Goal: Task Accomplishment & Management: Use online tool/utility

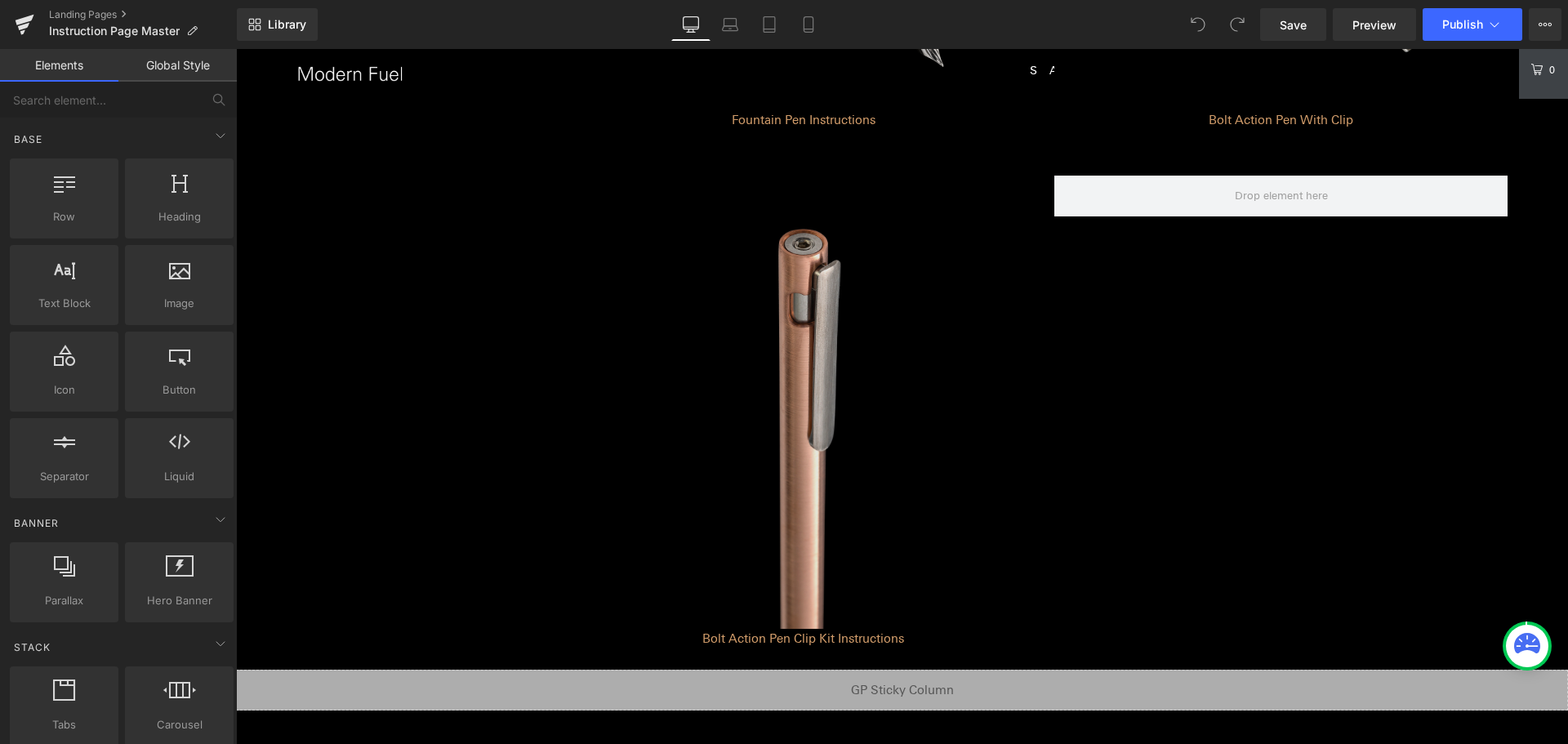
scroll to position [1552, 0]
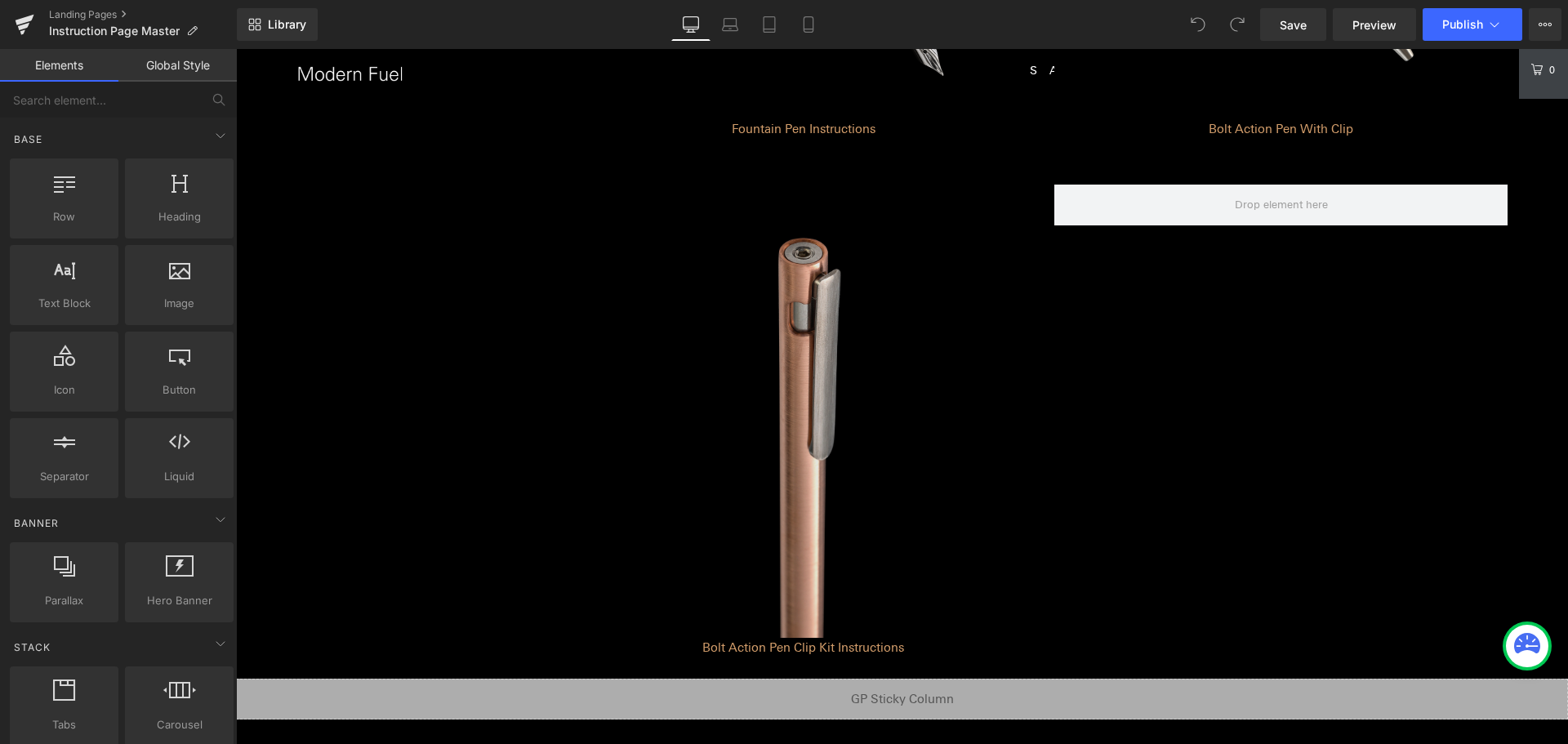
click at [953, 359] on img at bounding box center [803, 411] width 453 height 453
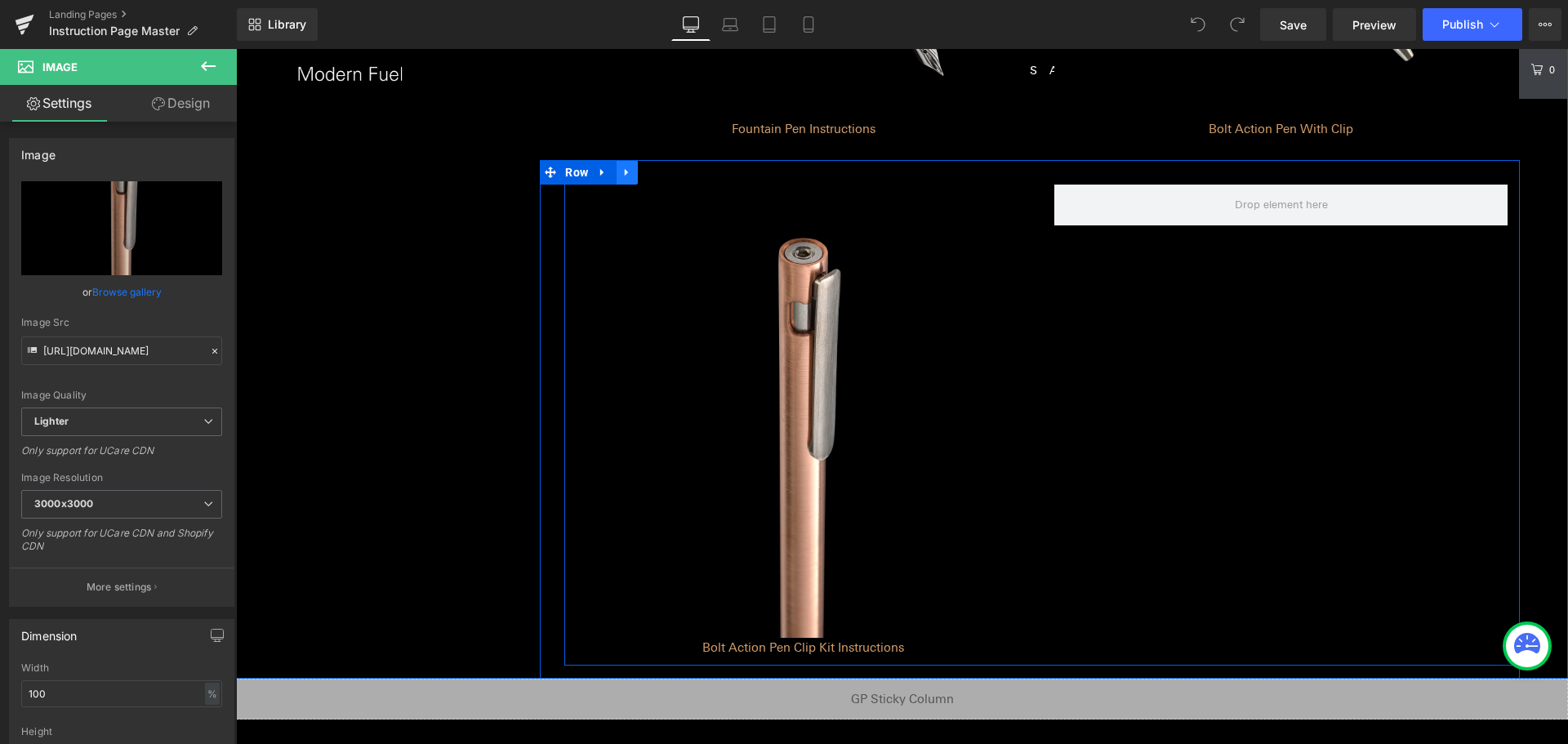
click at [625, 177] on icon at bounding box center [627, 172] width 11 height 12
click at [664, 172] on icon at bounding box center [670, 172] width 11 height 11
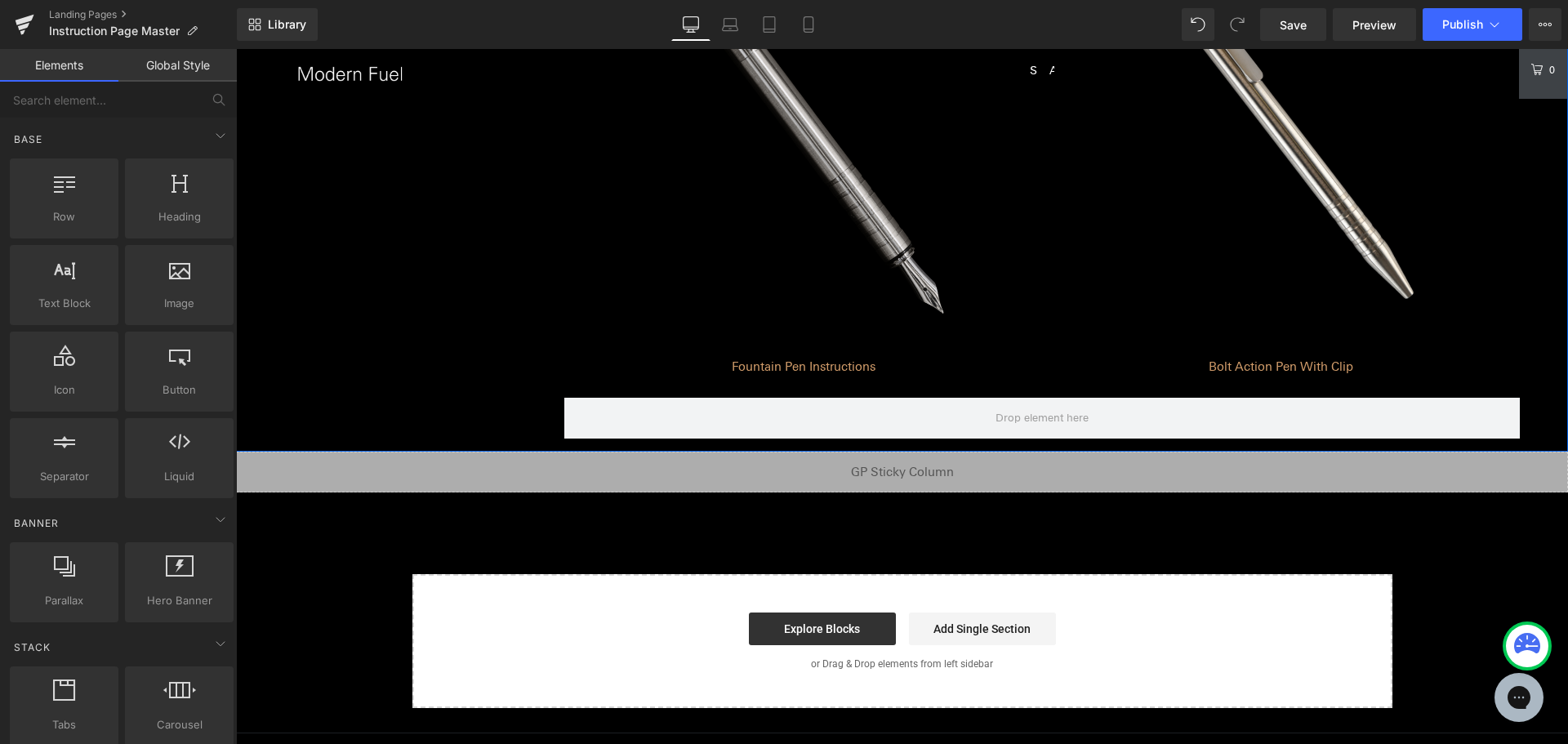
scroll to position [1306, 0]
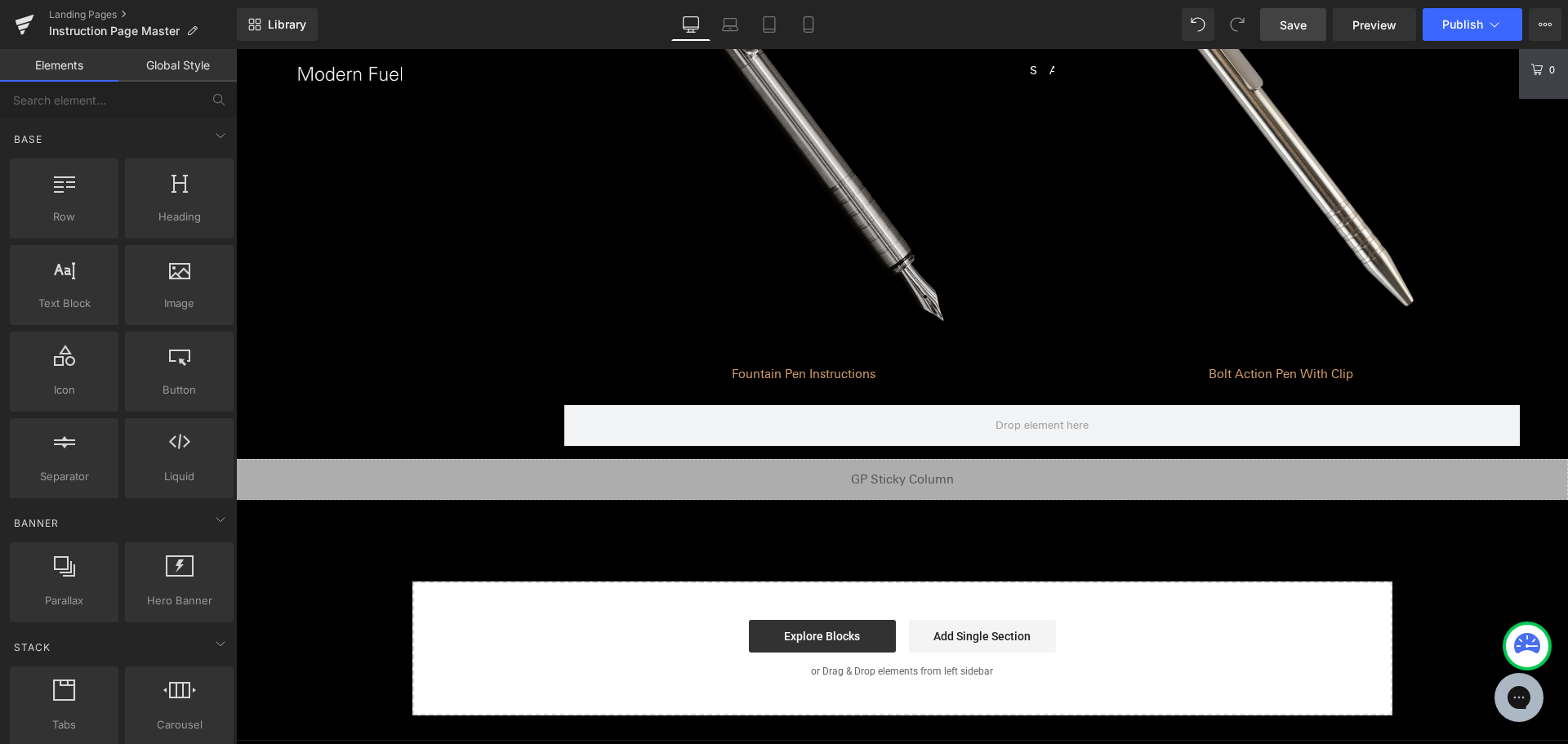
click at [1279, 13] on link "Save" at bounding box center [1293, 24] width 66 height 33
click at [1456, 28] on span "Publish" at bounding box center [1462, 24] width 41 height 13
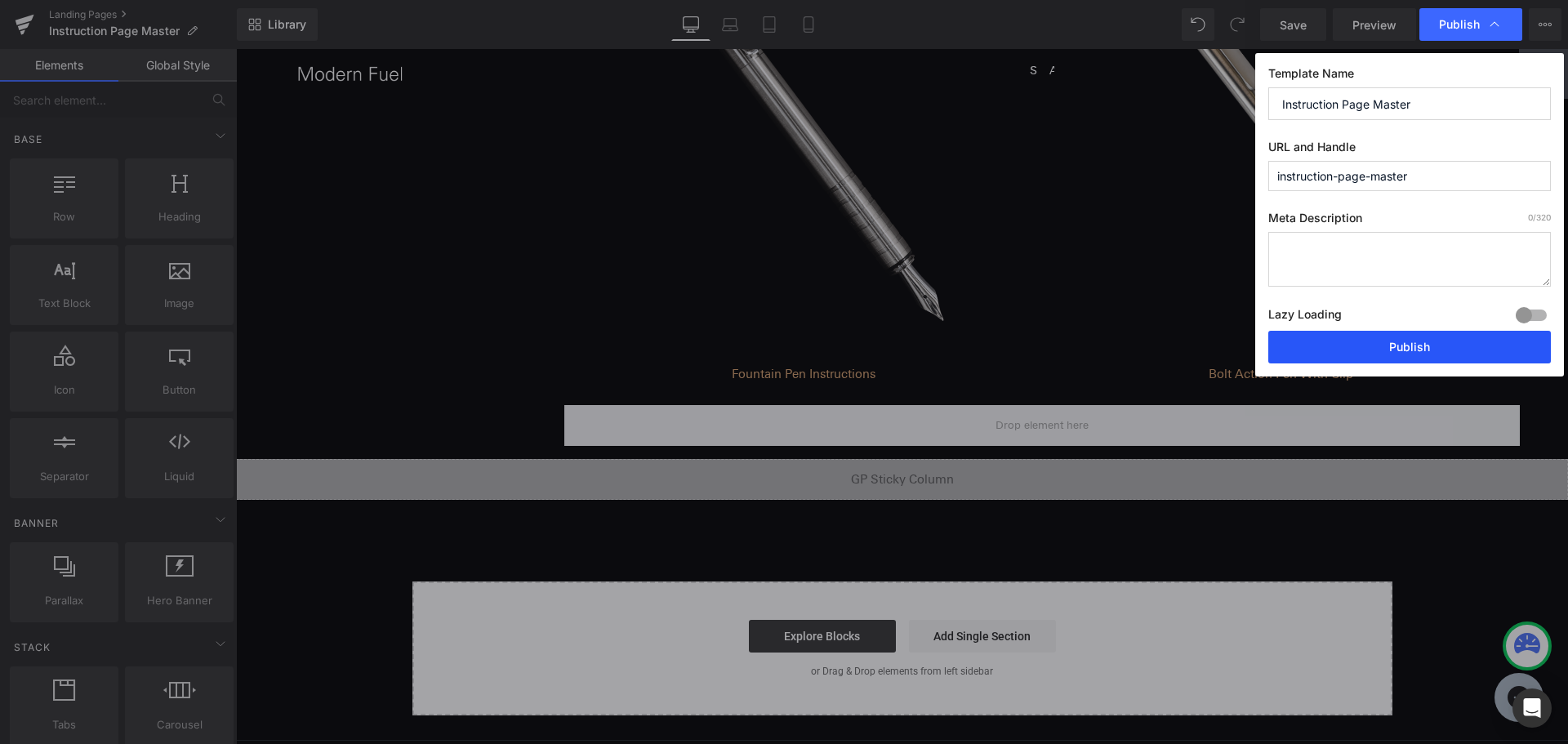
click at [1397, 334] on button "Publish" at bounding box center [1409, 346] width 283 height 33
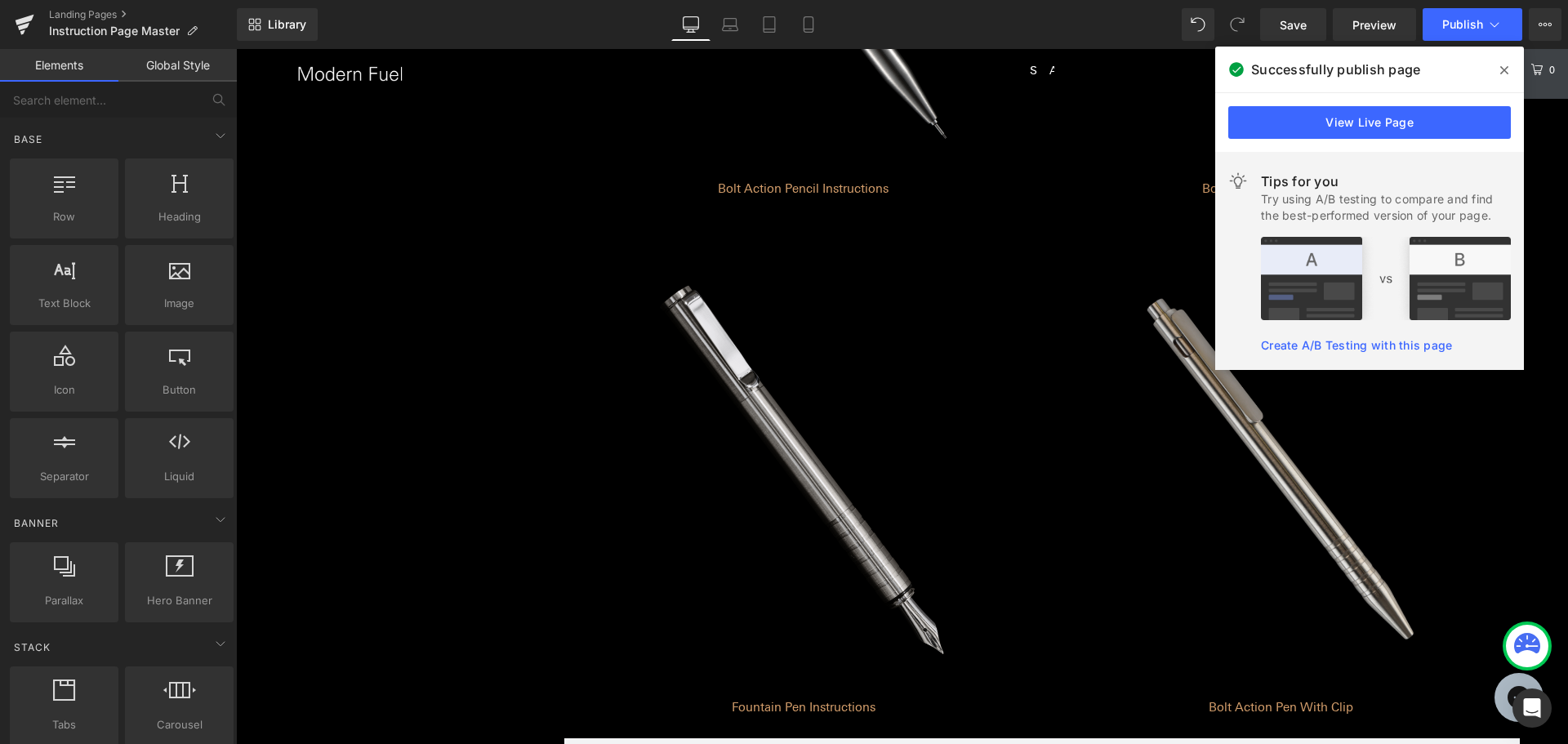
scroll to position [980, 0]
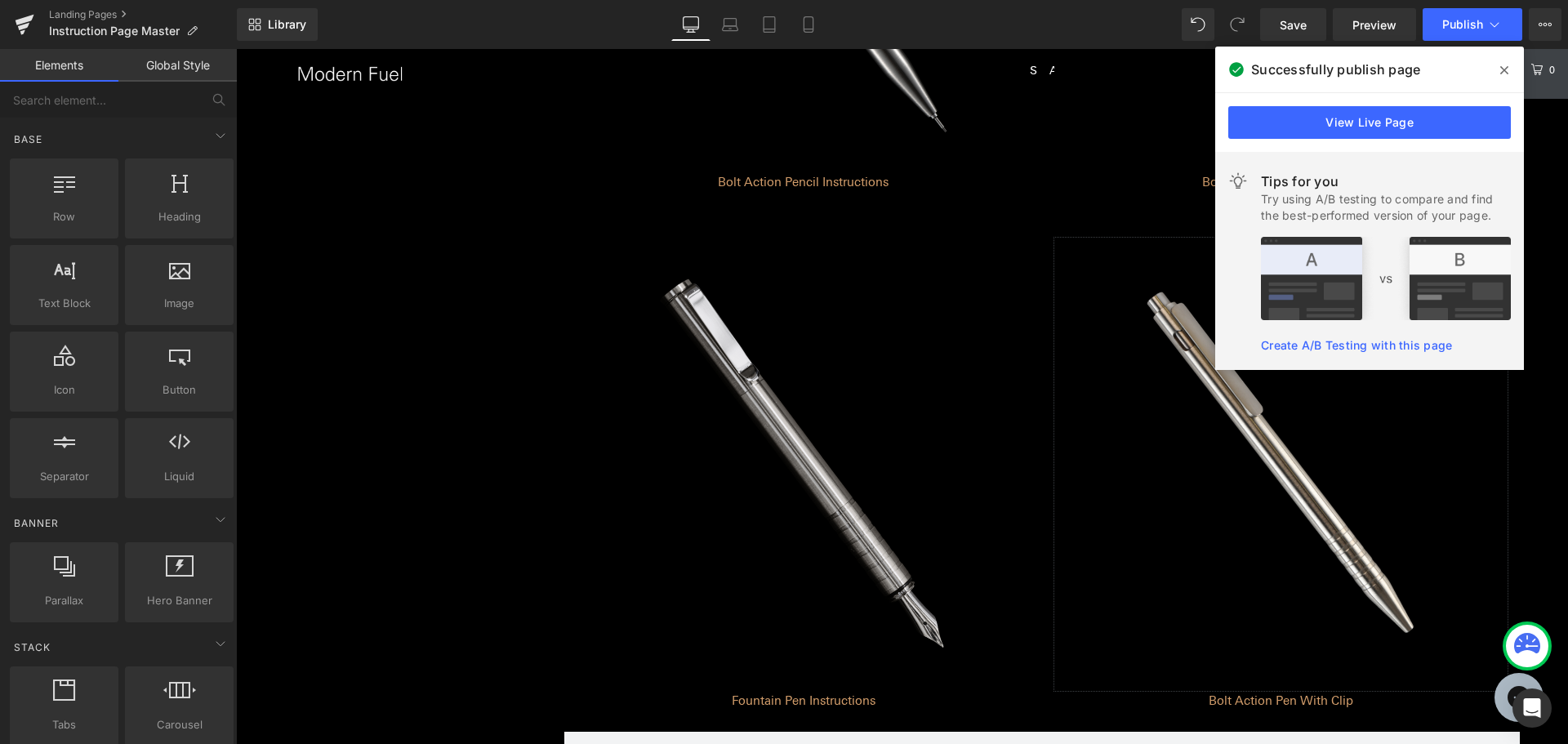
click at [1262, 470] on div "Image" at bounding box center [1281, 464] width 453 height 453
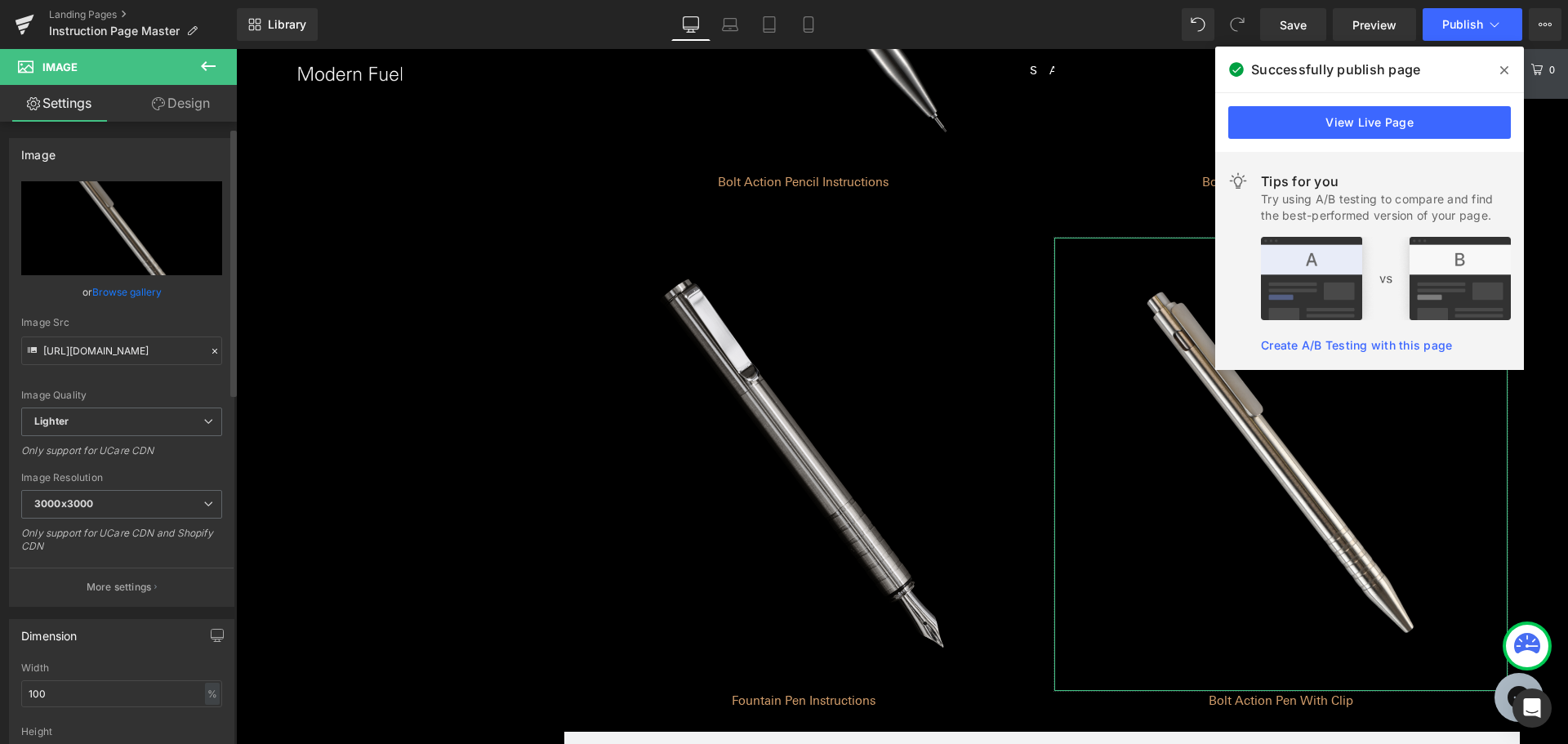
scroll to position [408, 0]
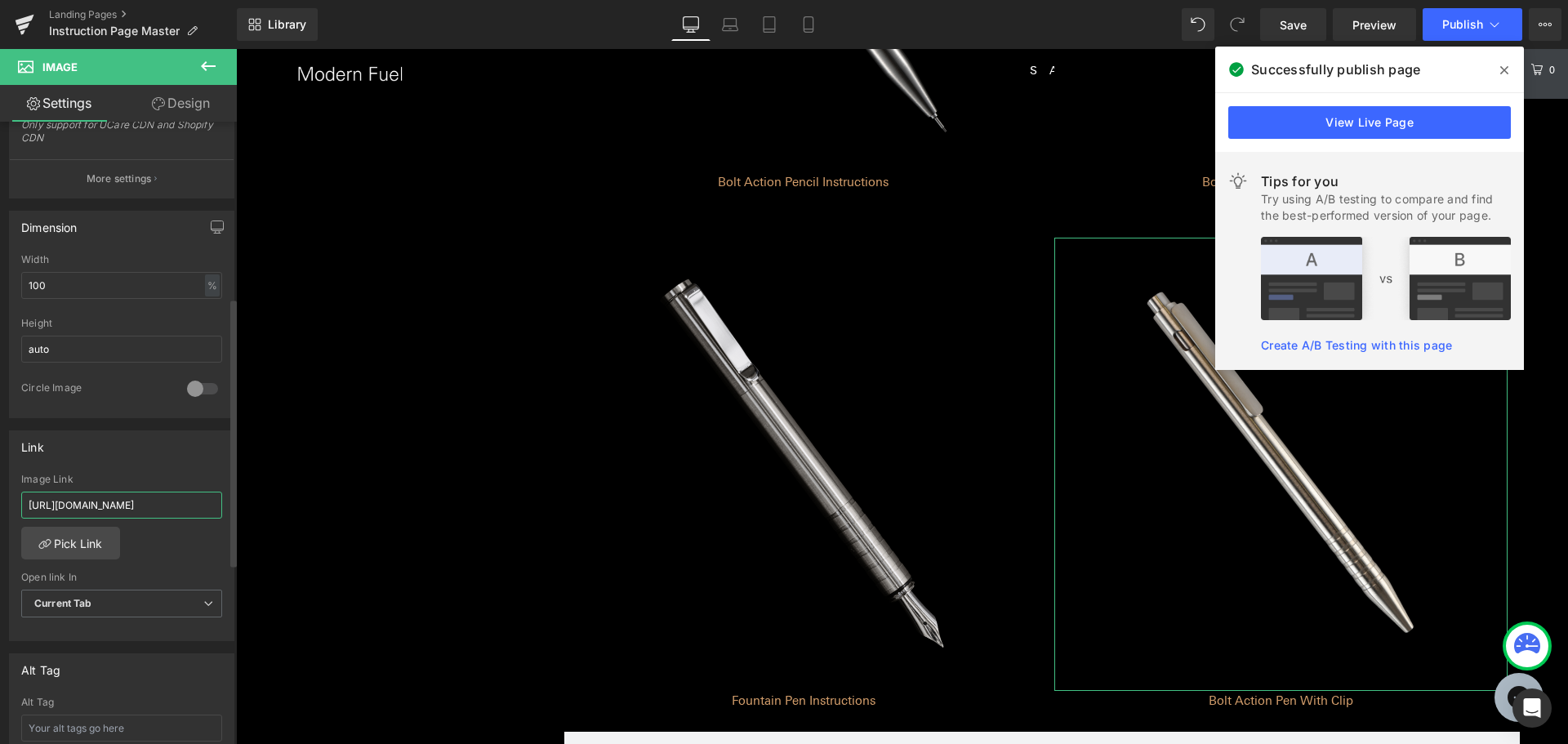
click at [175, 503] on input "[URL][DOMAIN_NAME]" at bounding box center [122, 504] width 201 height 27
type input "[URL][DOMAIN_NAME]"
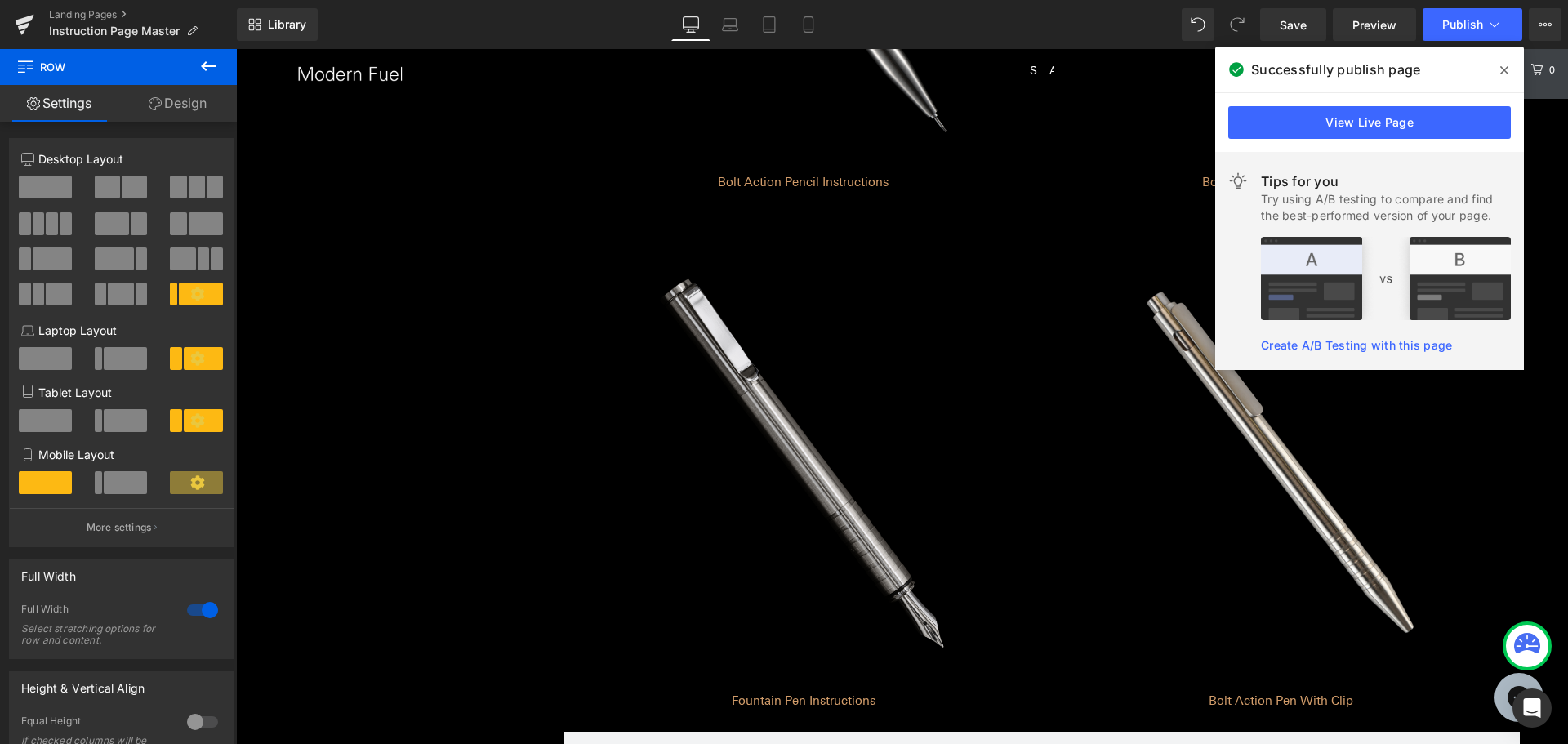
click at [203, 71] on icon at bounding box center [208, 66] width 20 height 20
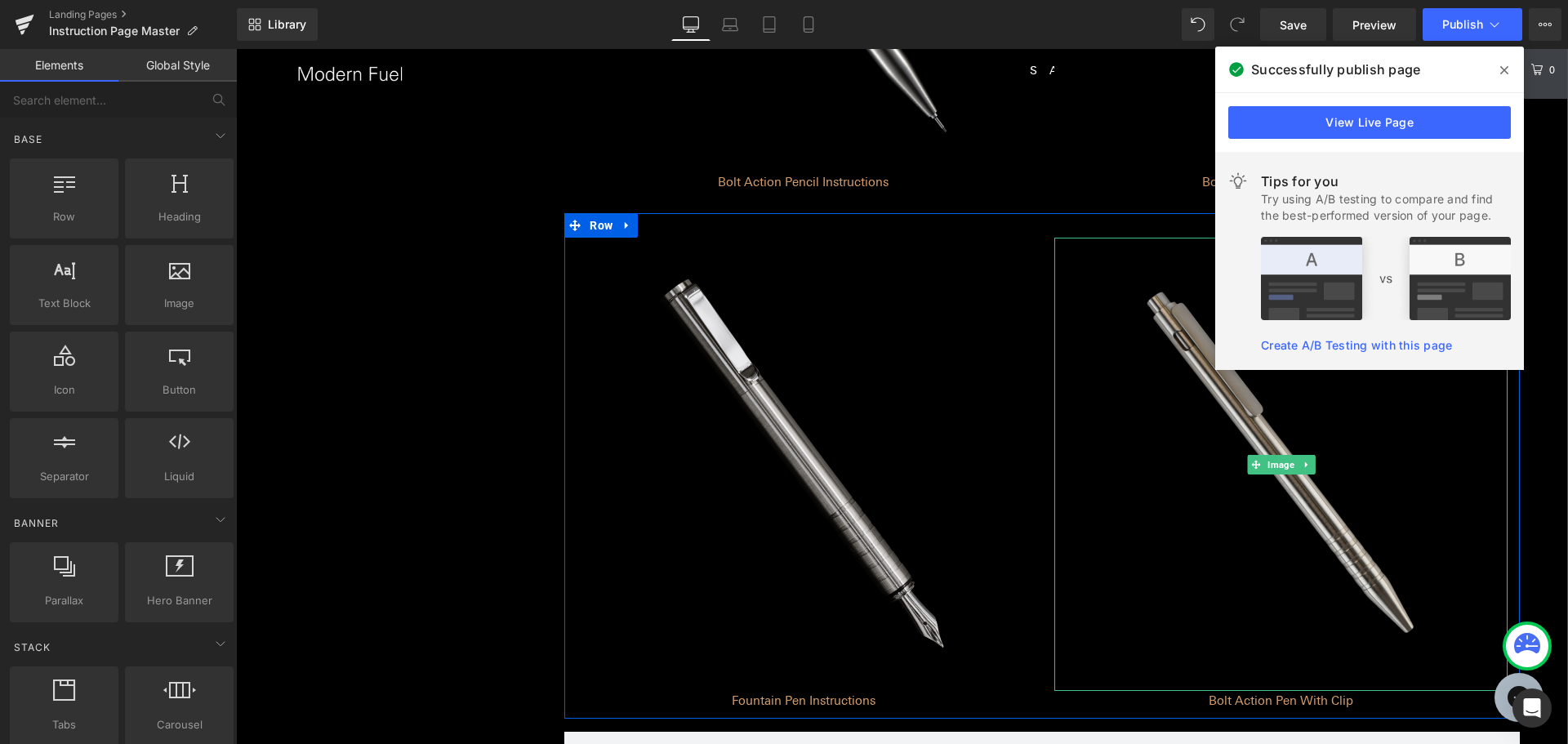
click at [1145, 461] on img at bounding box center [1281, 464] width 453 height 453
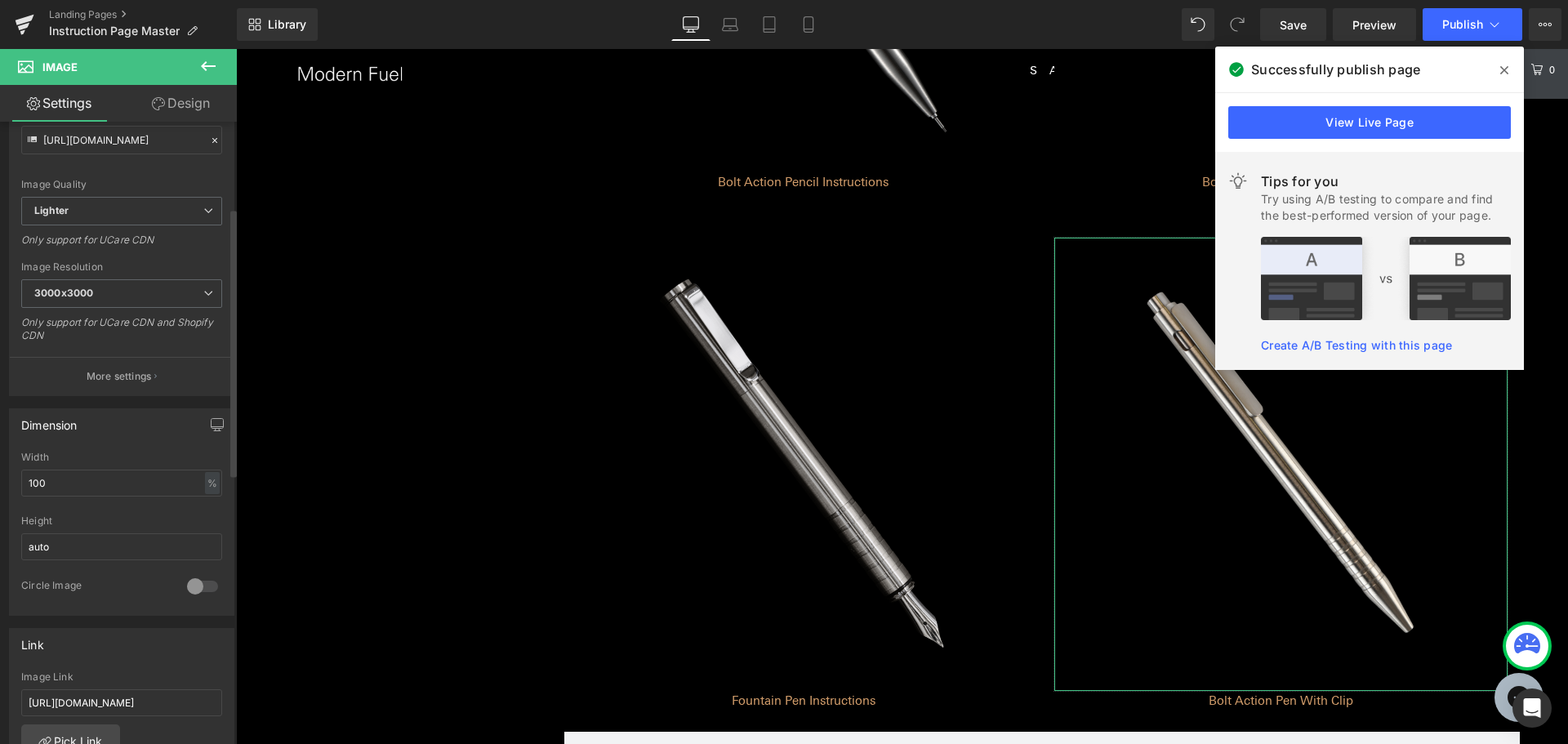
scroll to position [327, 0]
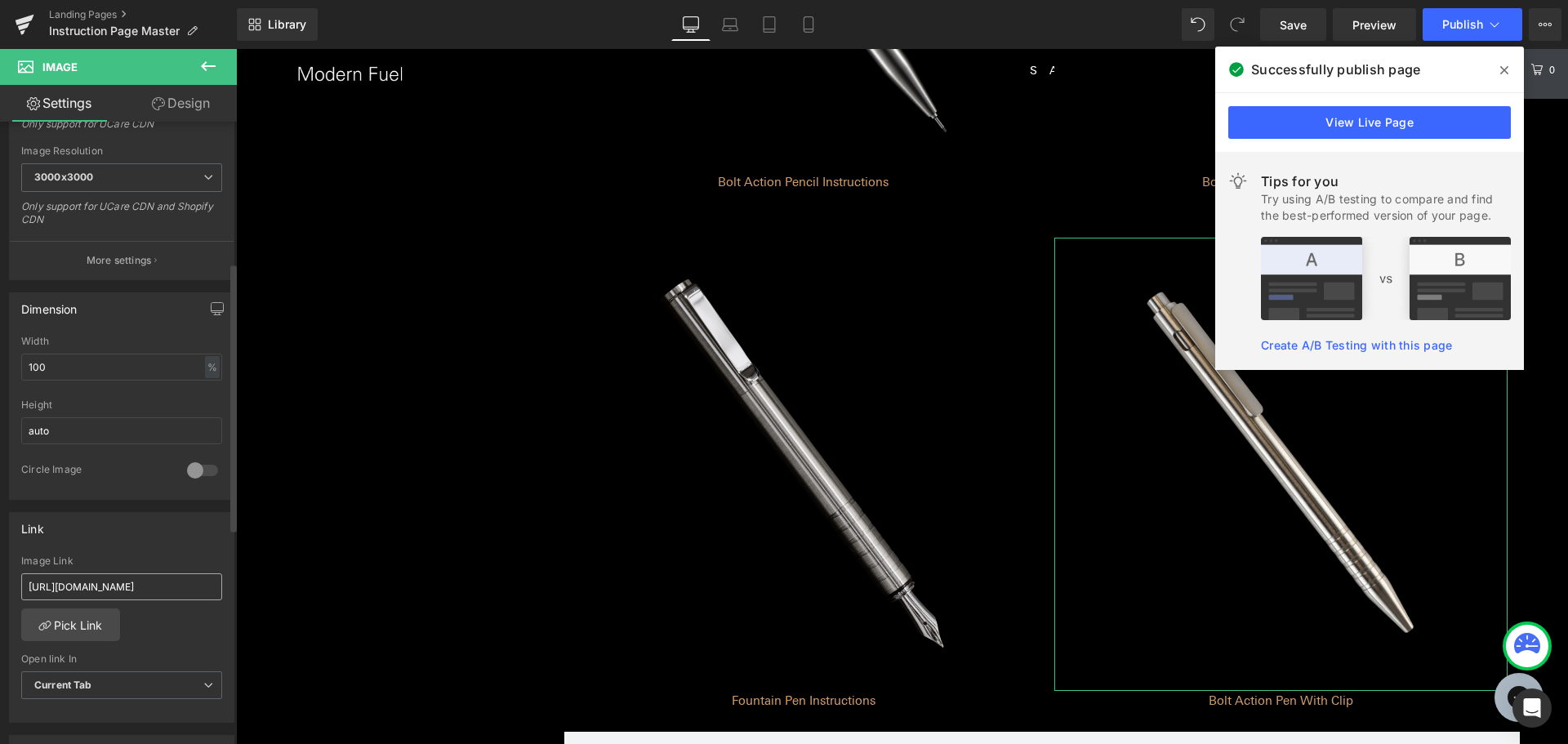
click at [178, 589] on input "[URL][DOMAIN_NAME]" at bounding box center [122, 587] width 201 height 27
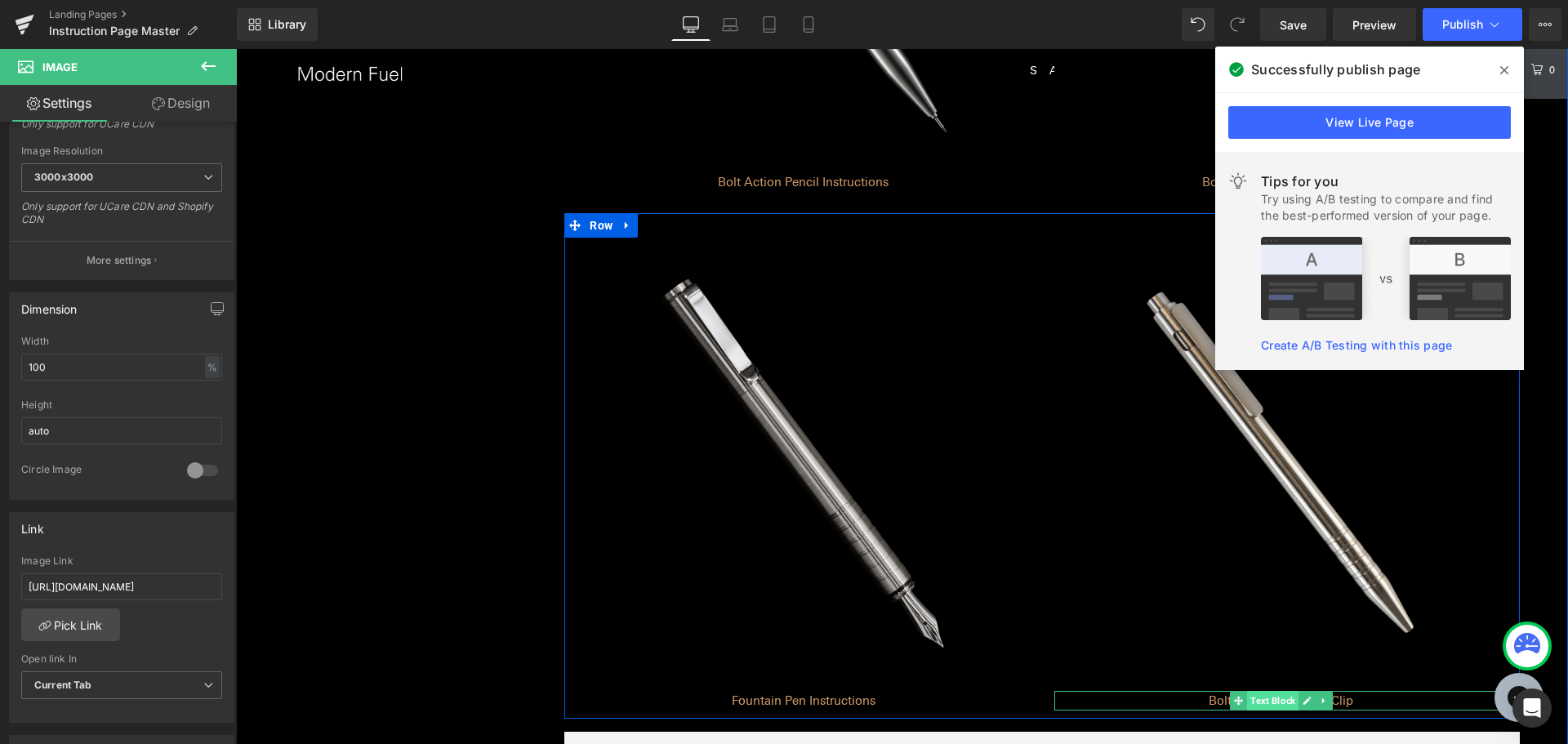
click at [1262, 703] on span "Text Block" at bounding box center [1272, 700] width 51 height 20
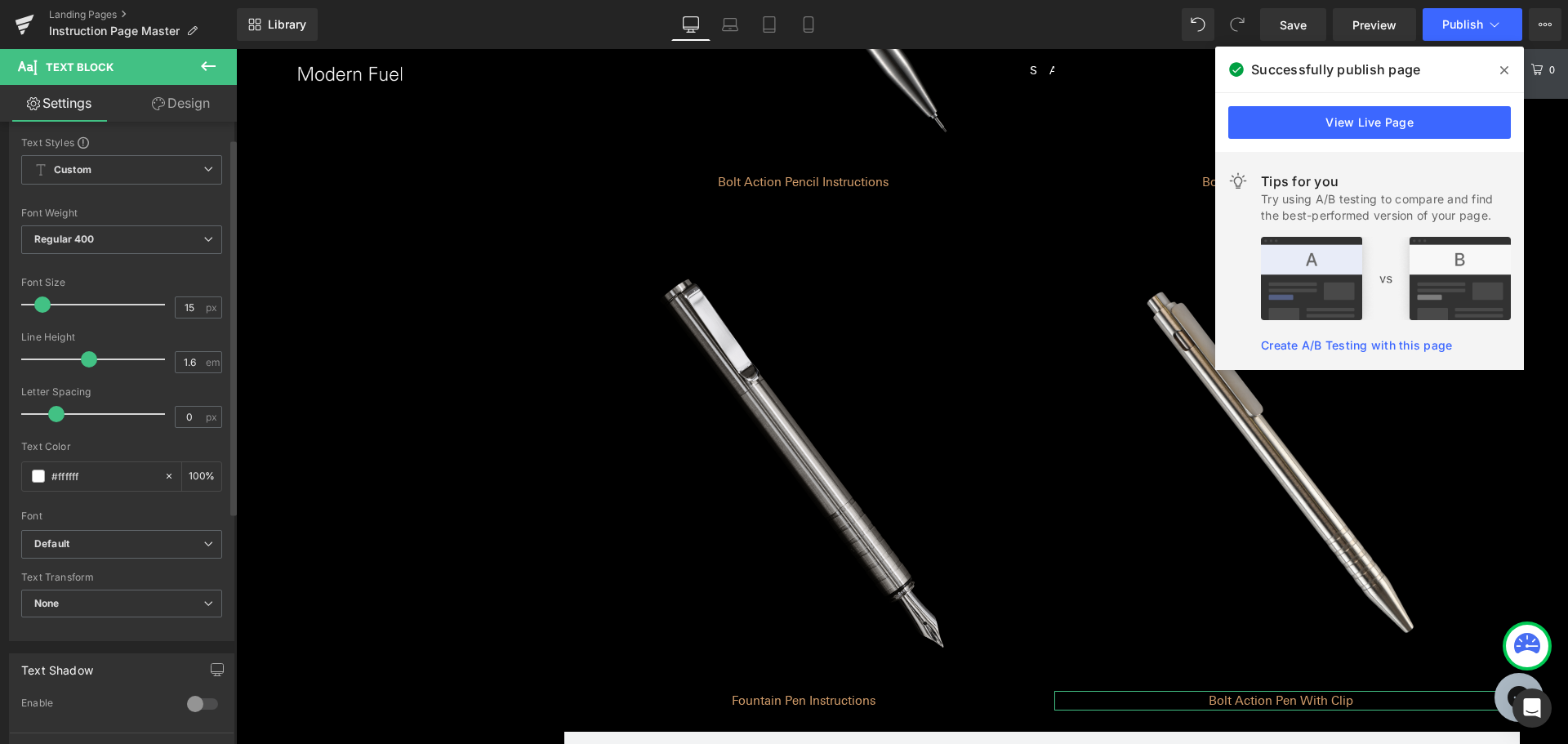
scroll to position [164, 0]
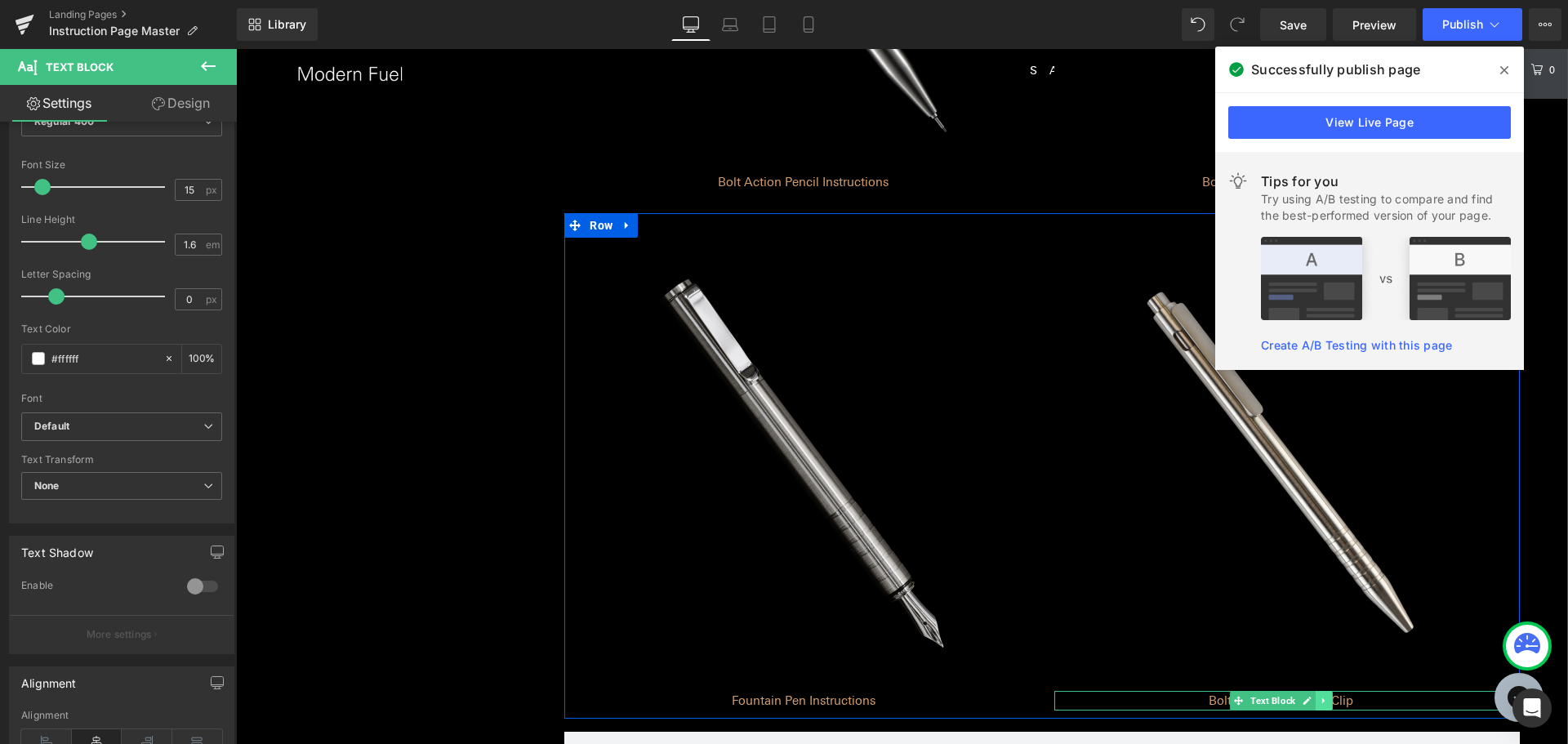
click at [1319, 700] on icon at bounding box center [1324, 701] width 9 height 9
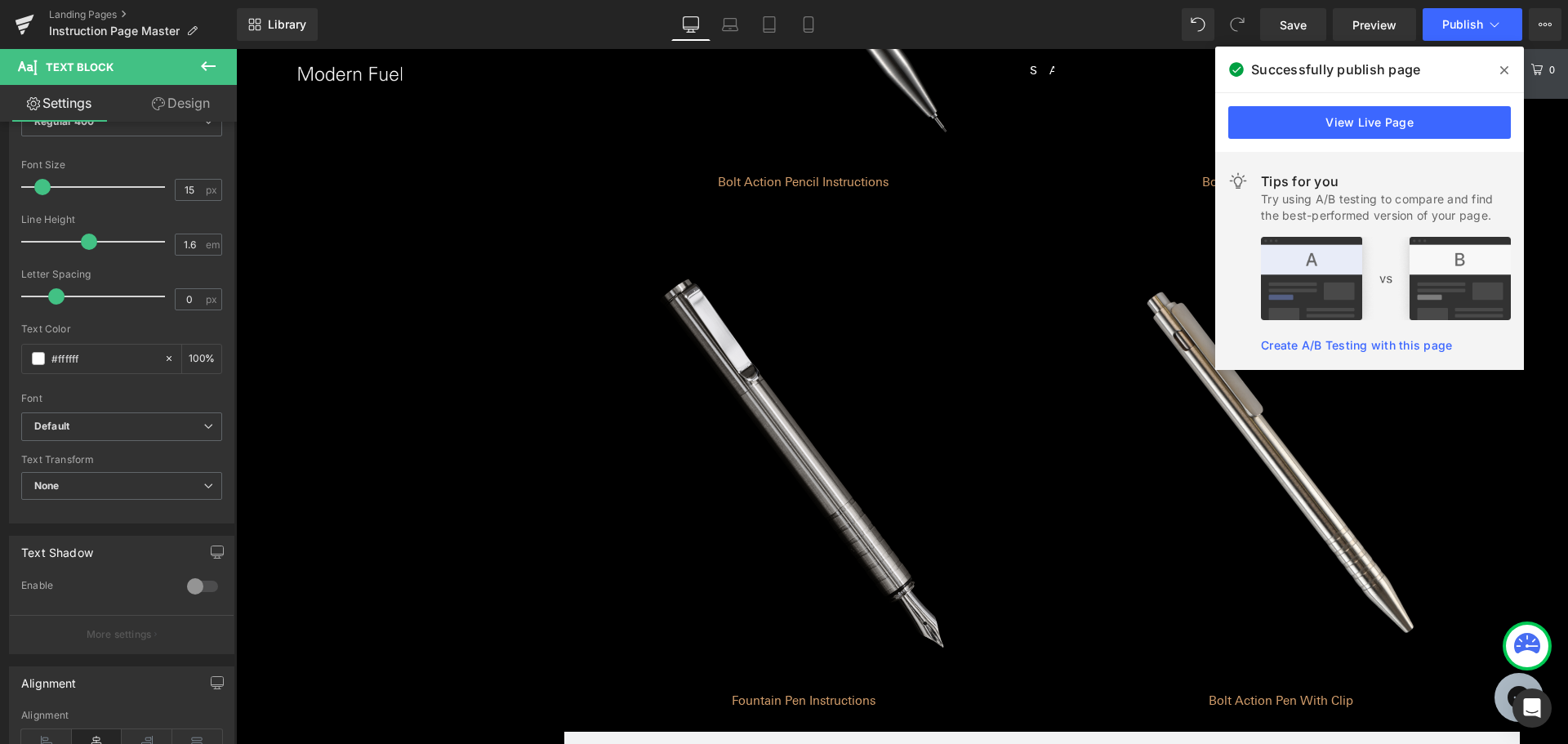
click at [1503, 66] on icon at bounding box center [1503, 70] width 8 height 13
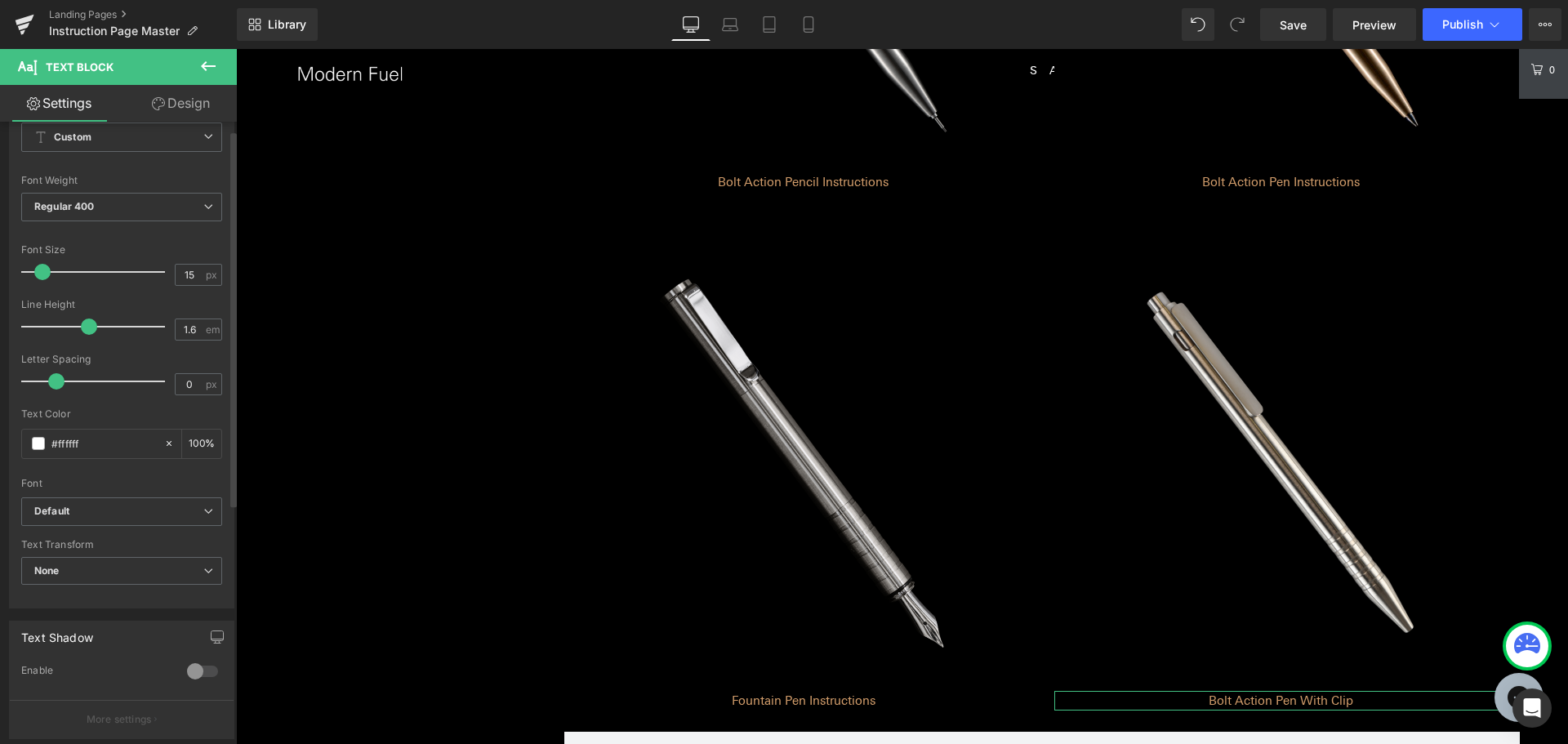
scroll to position [0, 0]
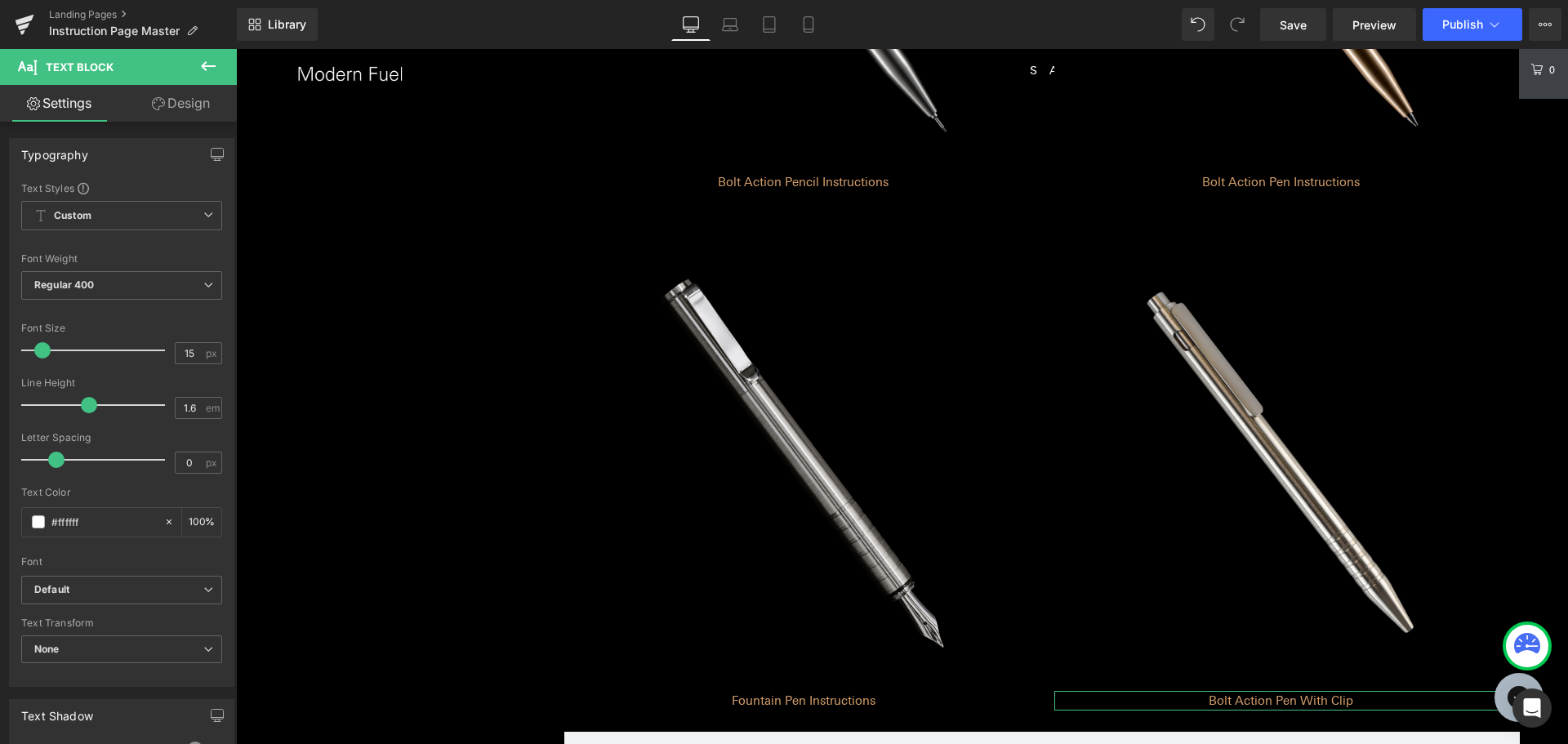
click at [181, 107] on link "Design" at bounding box center [181, 103] width 119 height 36
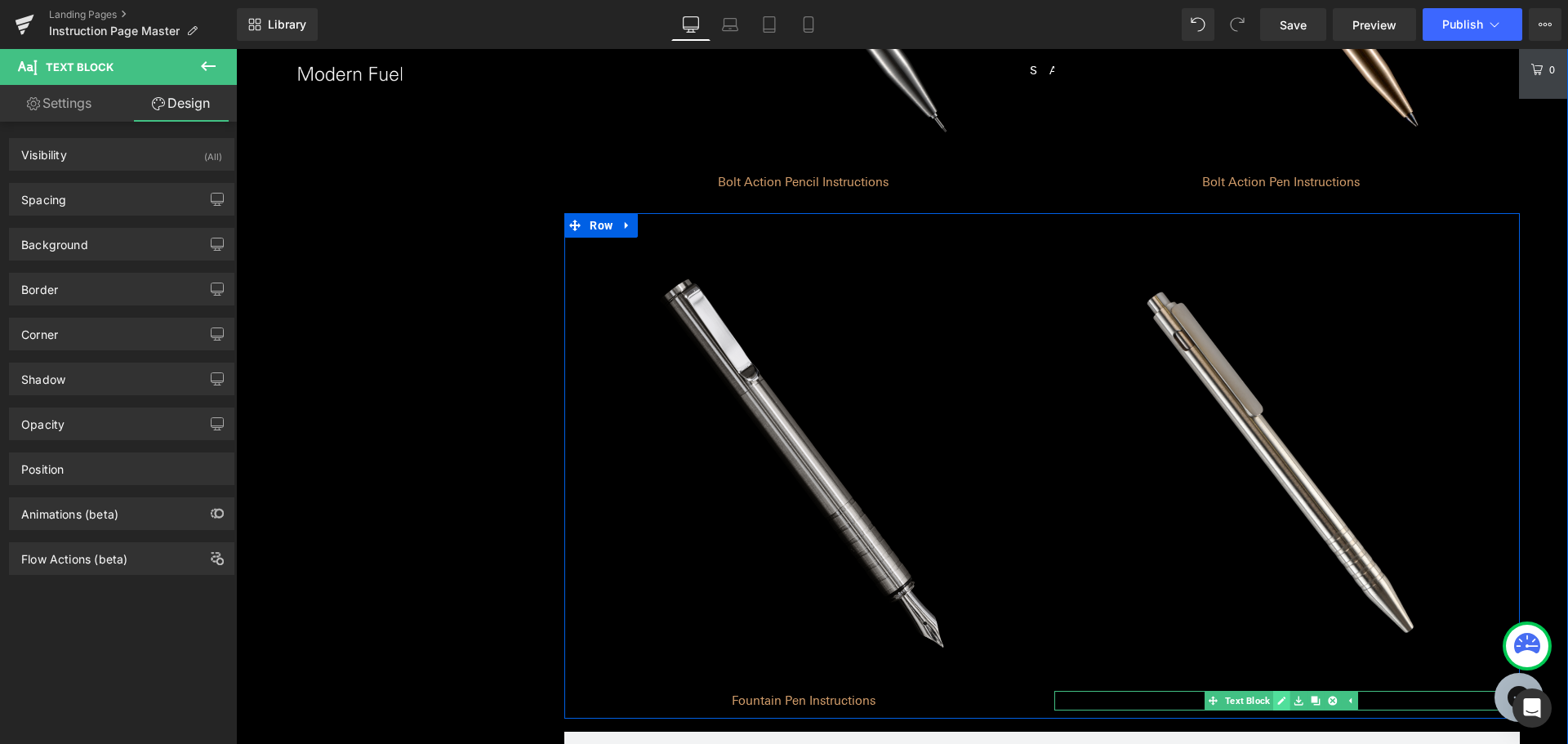
click at [1277, 701] on icon at bounding box center [1281, 700] width 8 height 8
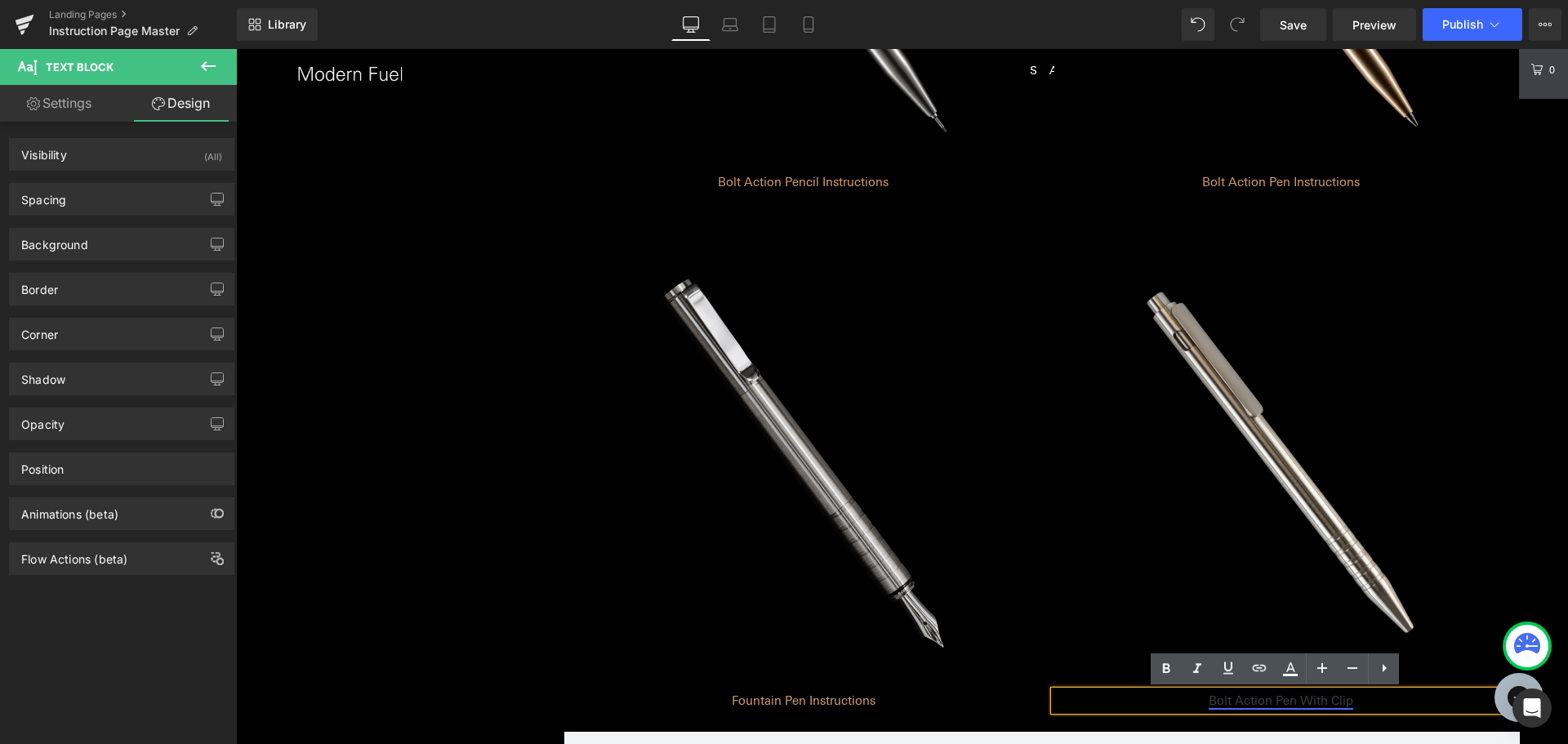
click at [1277, 701] on link "Bolt Action Pen With Clip" at bounding box center [1281, 701] width 144 height 15
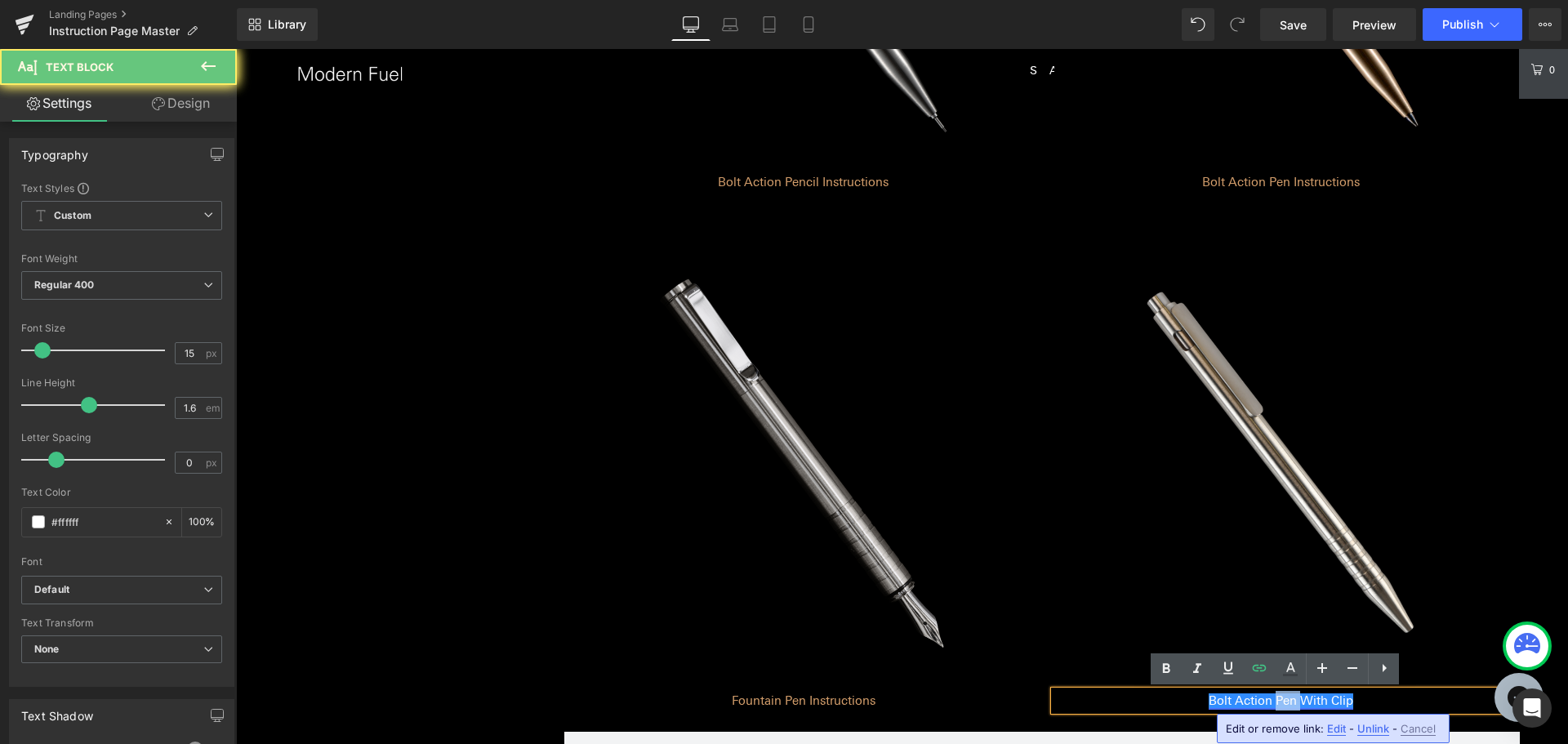
click at [1277, 701] on link "Bolt Action Pen With Clip" at bounding box center [1281, 701] width 144 height 15
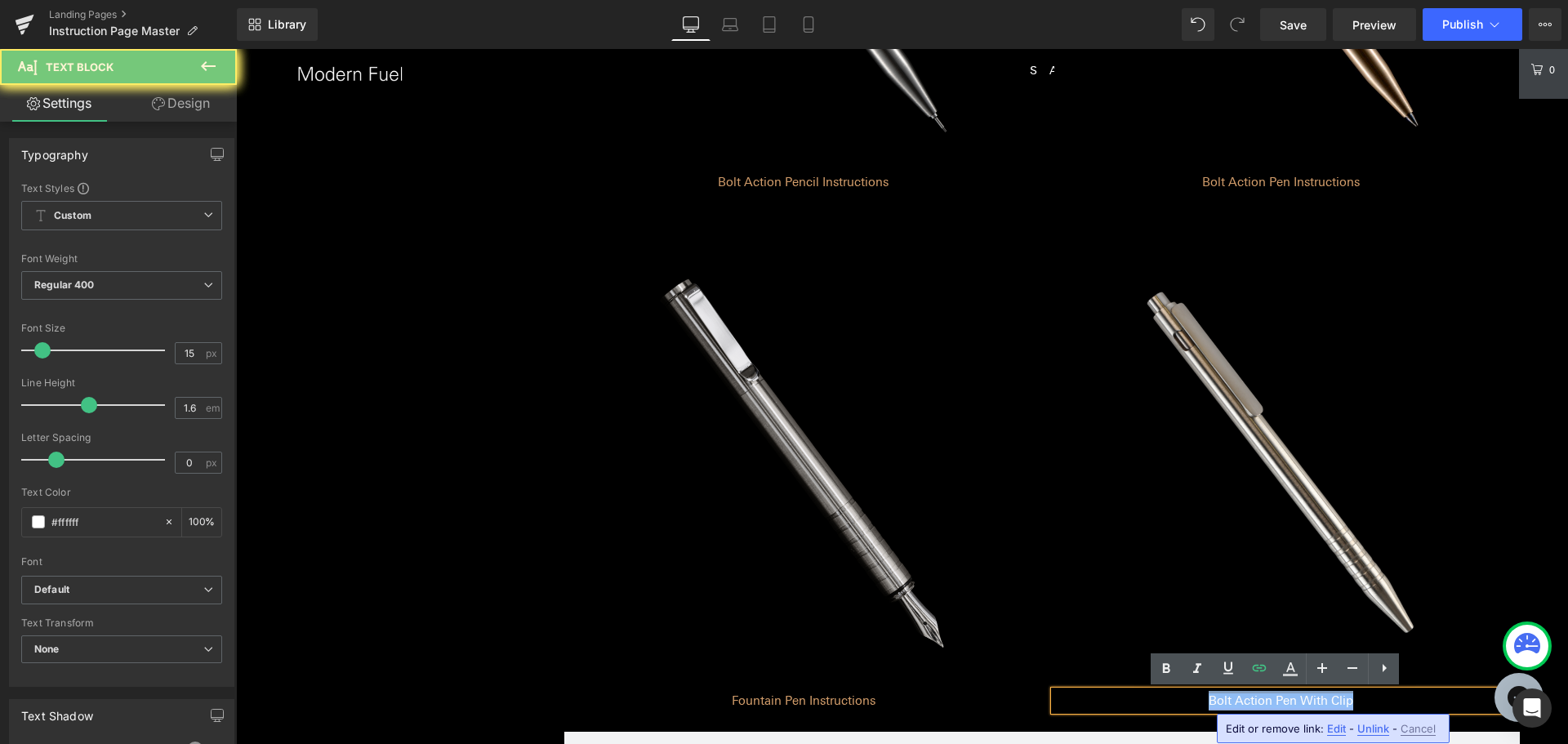
click at [1277, 701] on link "Bolt Action Pen With Clip" at bounding box center [1281, 701] width 144 height 15
click at [1255, 665] on icon at bounding box center [1259, 667] width 14 height 7
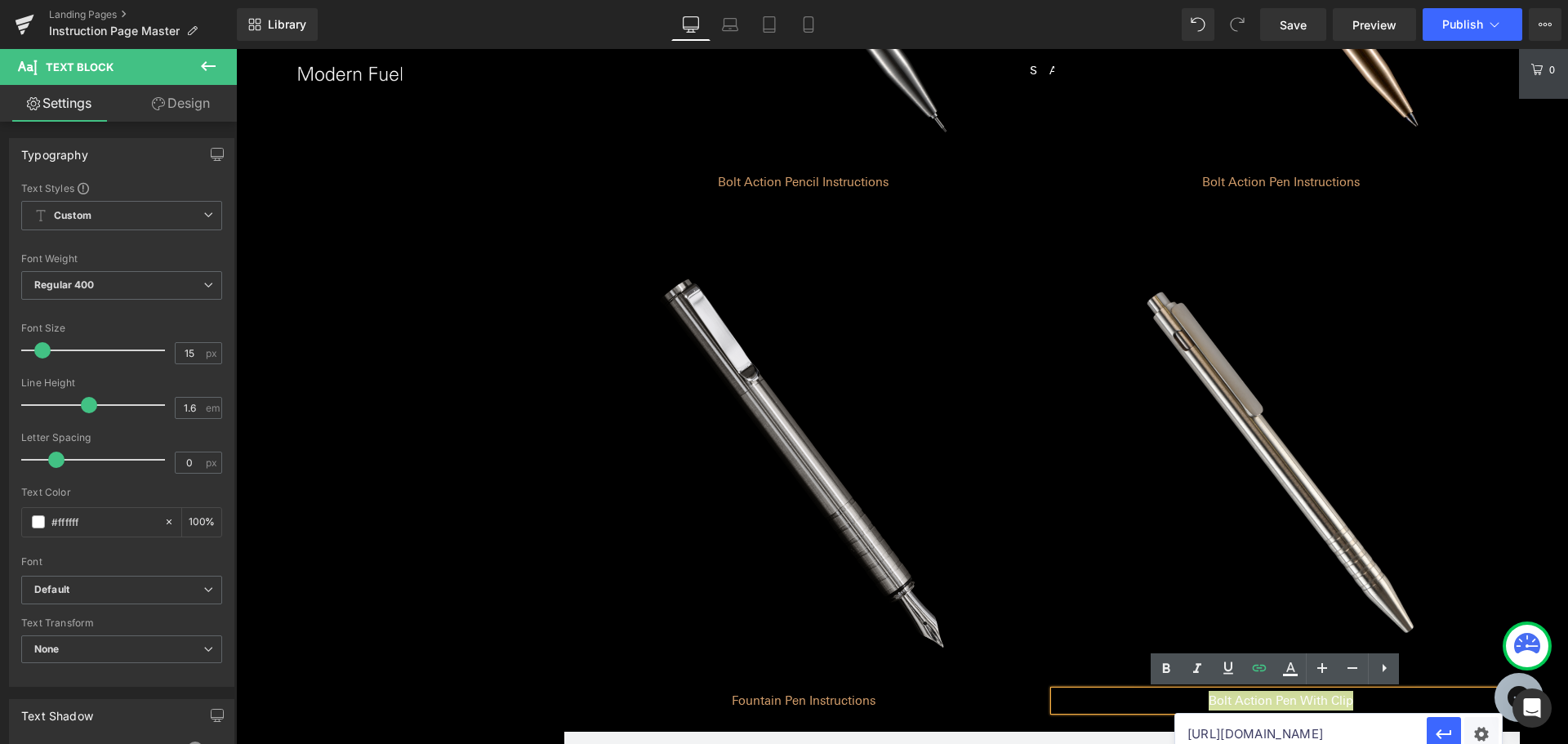
click at [1356, 729] on input "[URL][DOMAIN_NAME]" at bounding box center [1300, 735] width 252 height 41
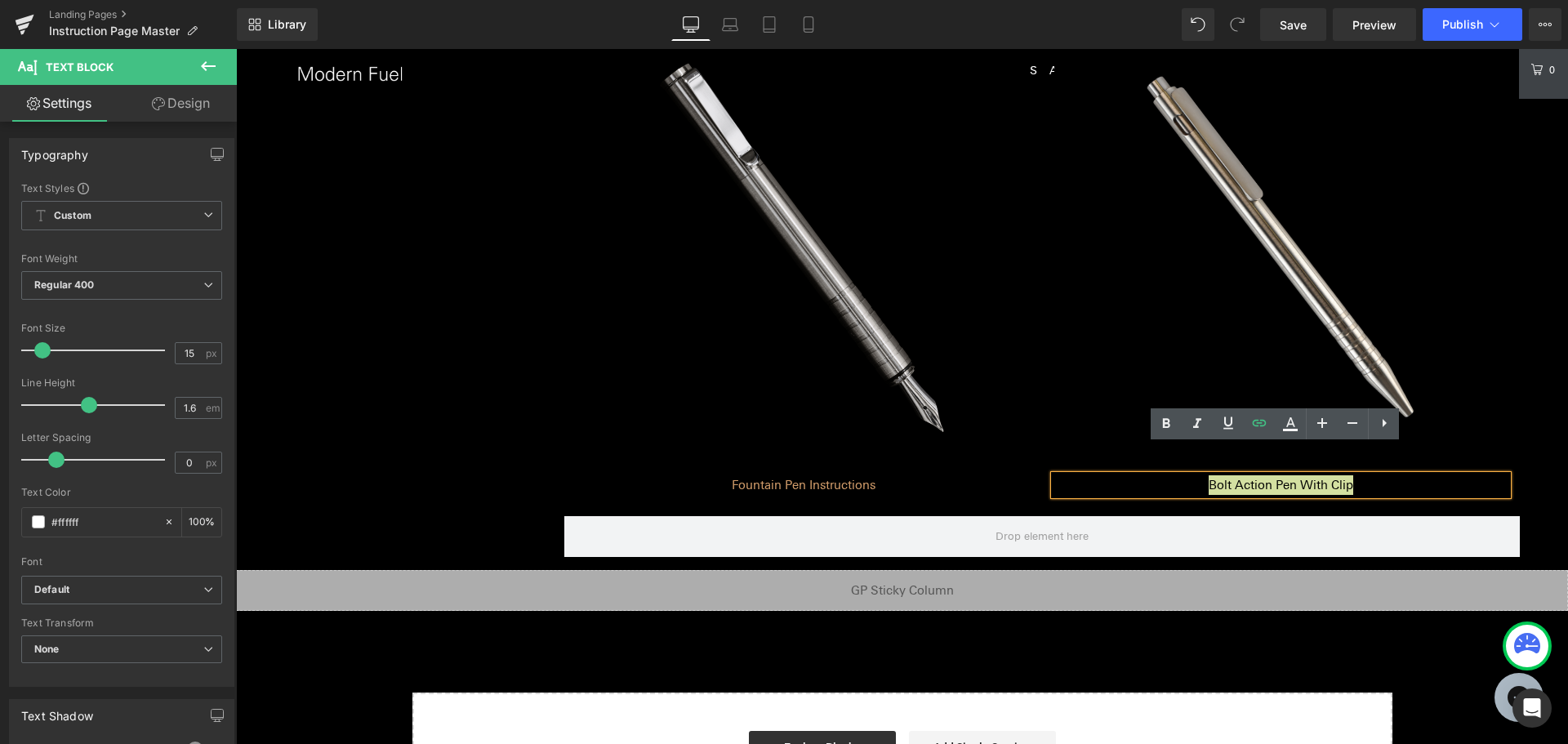
scroll to position [1225, 0]
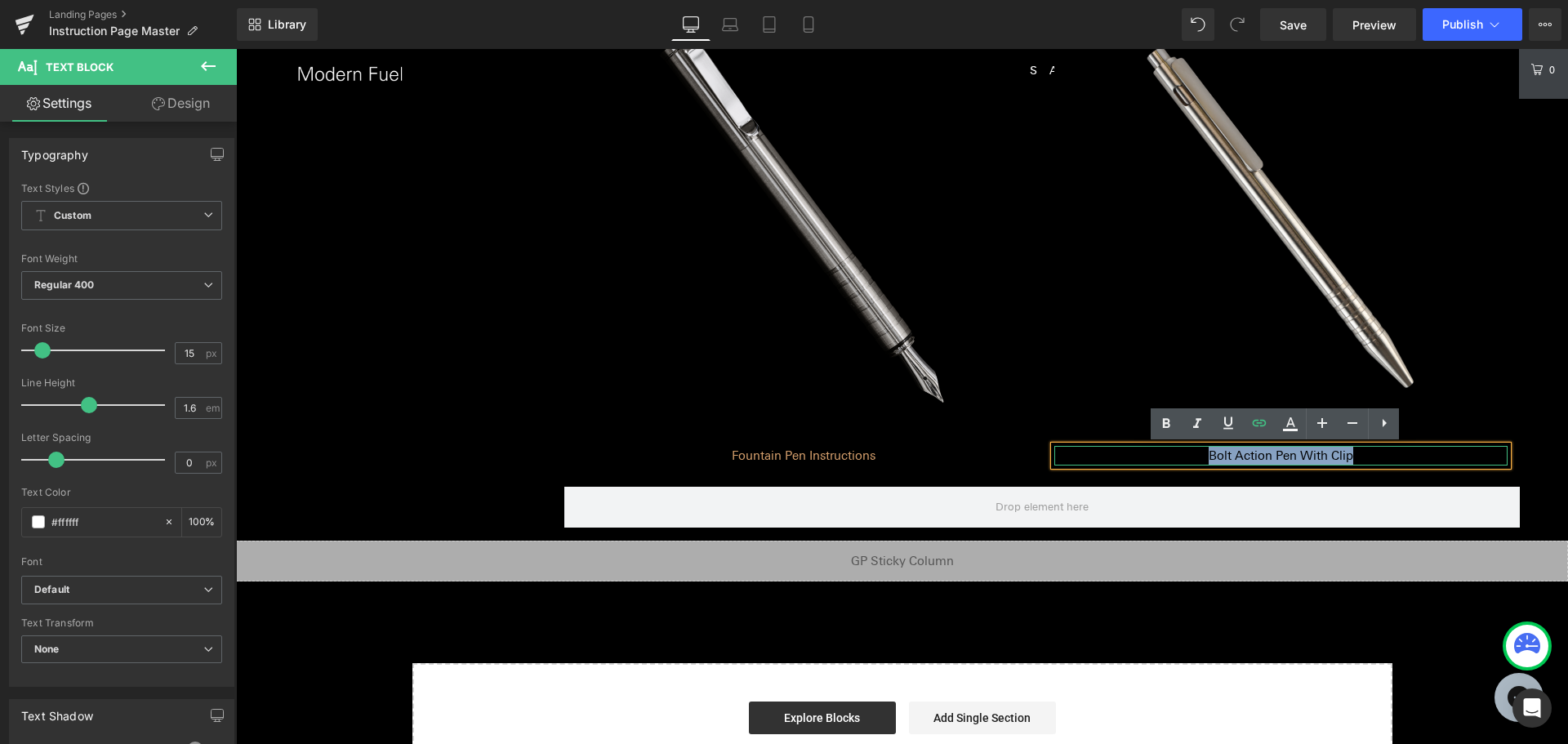
click at [1281, 465] on div "Bolt Action Pen With Clip" at bounding box center [1281, 456] width 453 height 20
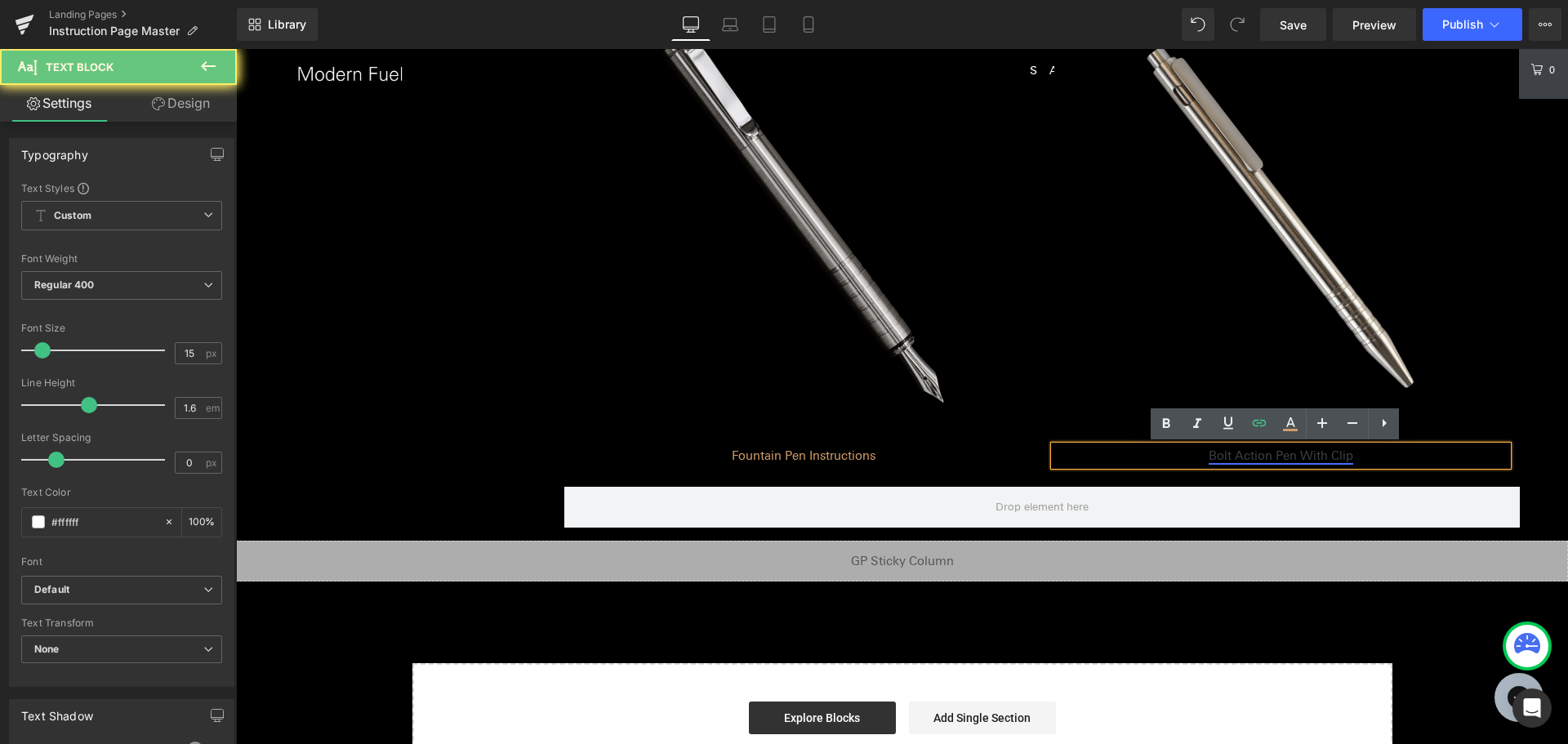
click at [1286, 460] on link "Bolt Action Pen With Clip" at bounding box center [1281, 456] width 144 height 15
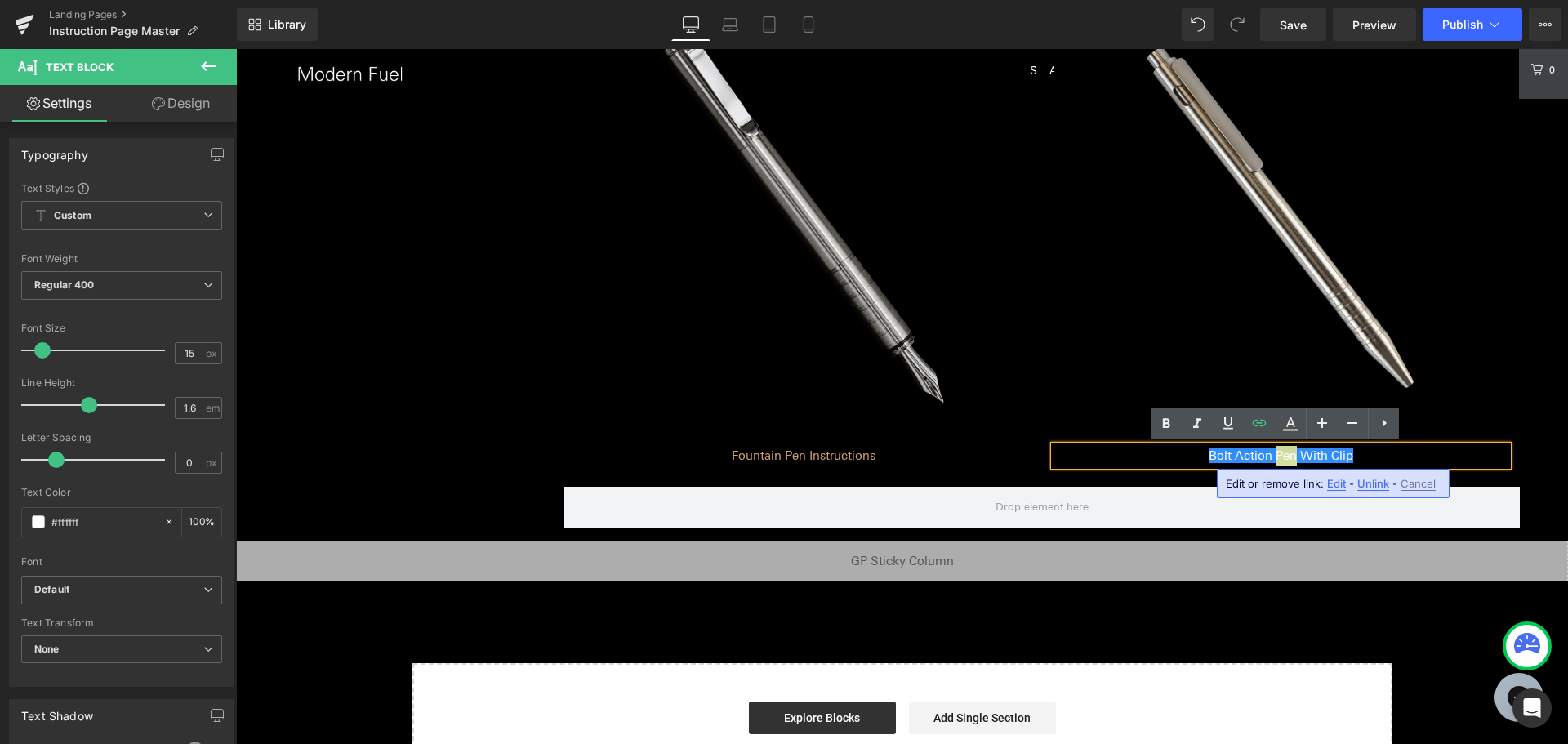
click at [1364, 484] on span "Unlink" at bounding box center [1373, 484] width 32 height 14
click at [1340, 457] on p "Bolt Action Pen With Clip" at bounding box center [1281, 456] width 453 height 20
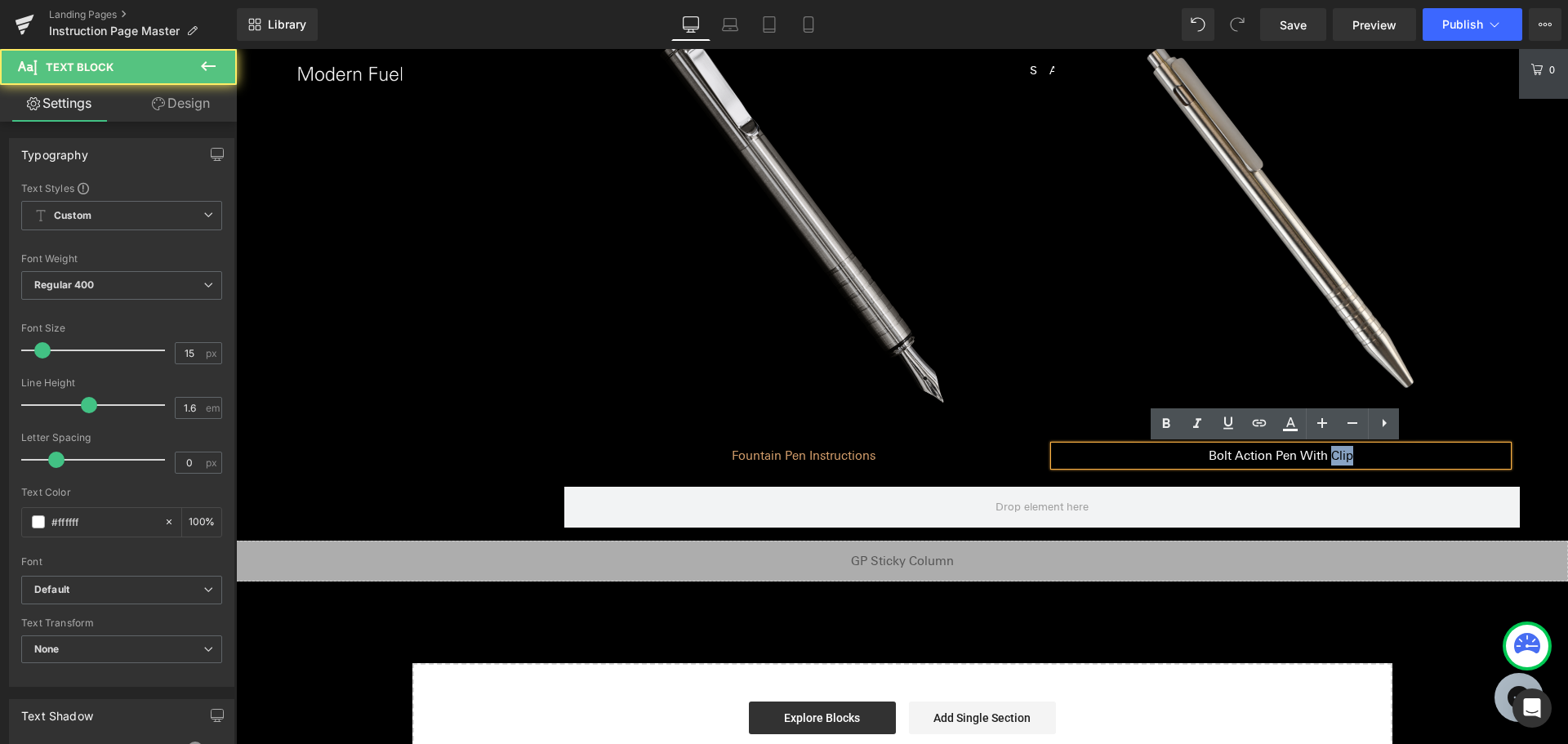
click at [1340, 458] on p "Bolt Action Pen With Clip" at bounding box center [1281, 456] width 453 height 20
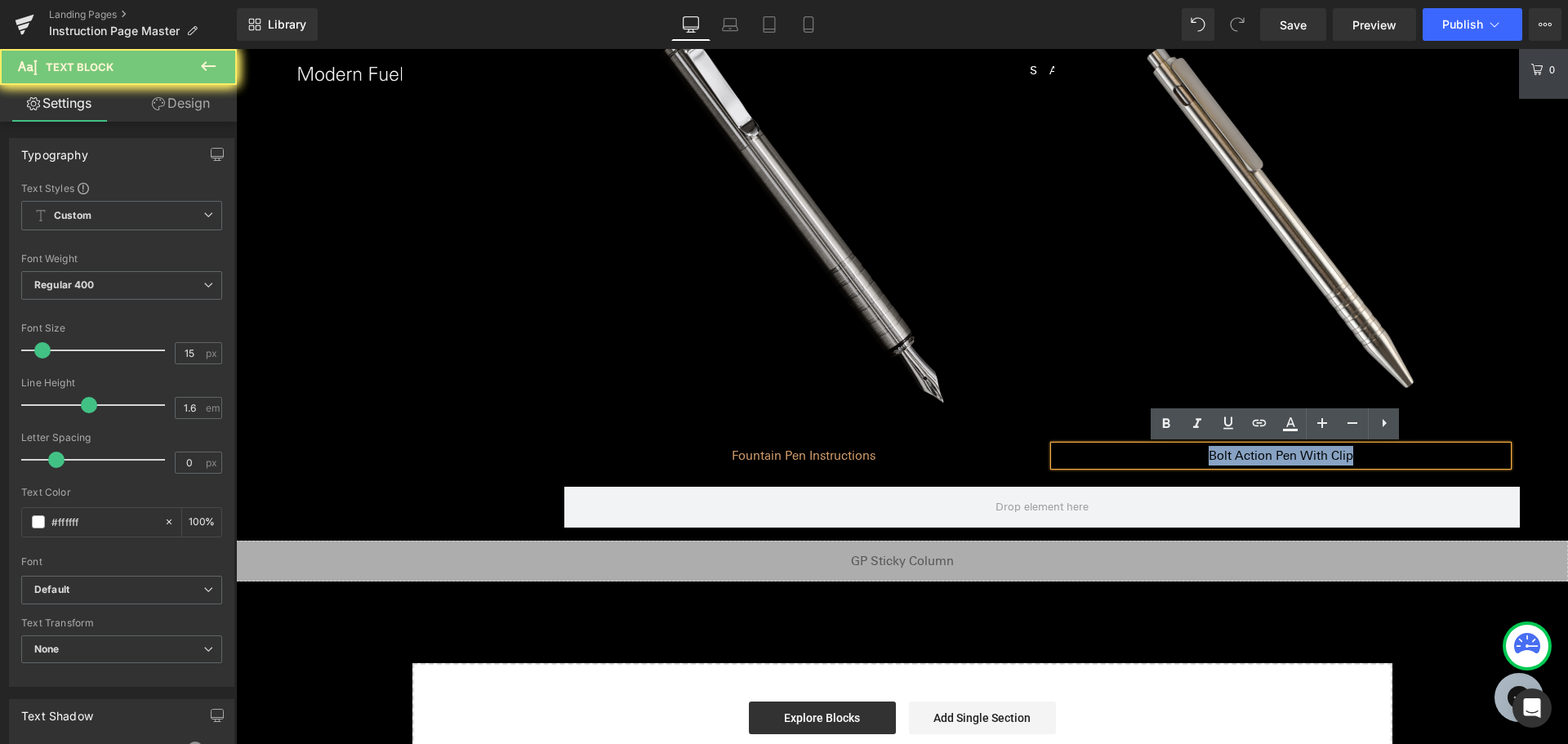
click at [1340, 458] on p "Bolt Action Pen With Clip" at bounding box center [1281, 456] width 453 height 20
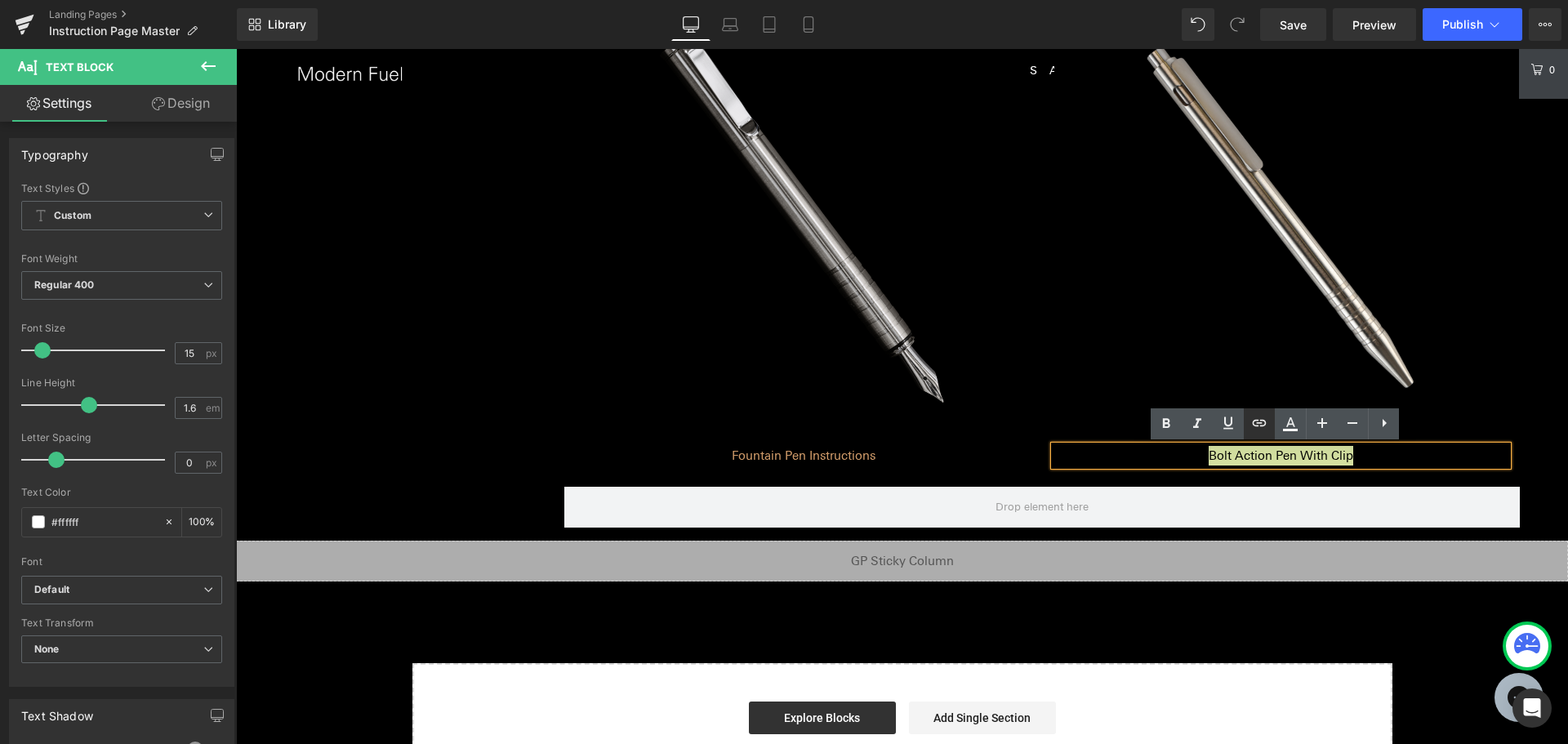
click at [1266, 431] on icon at bounding box center [1258, 423] width 20 height 20
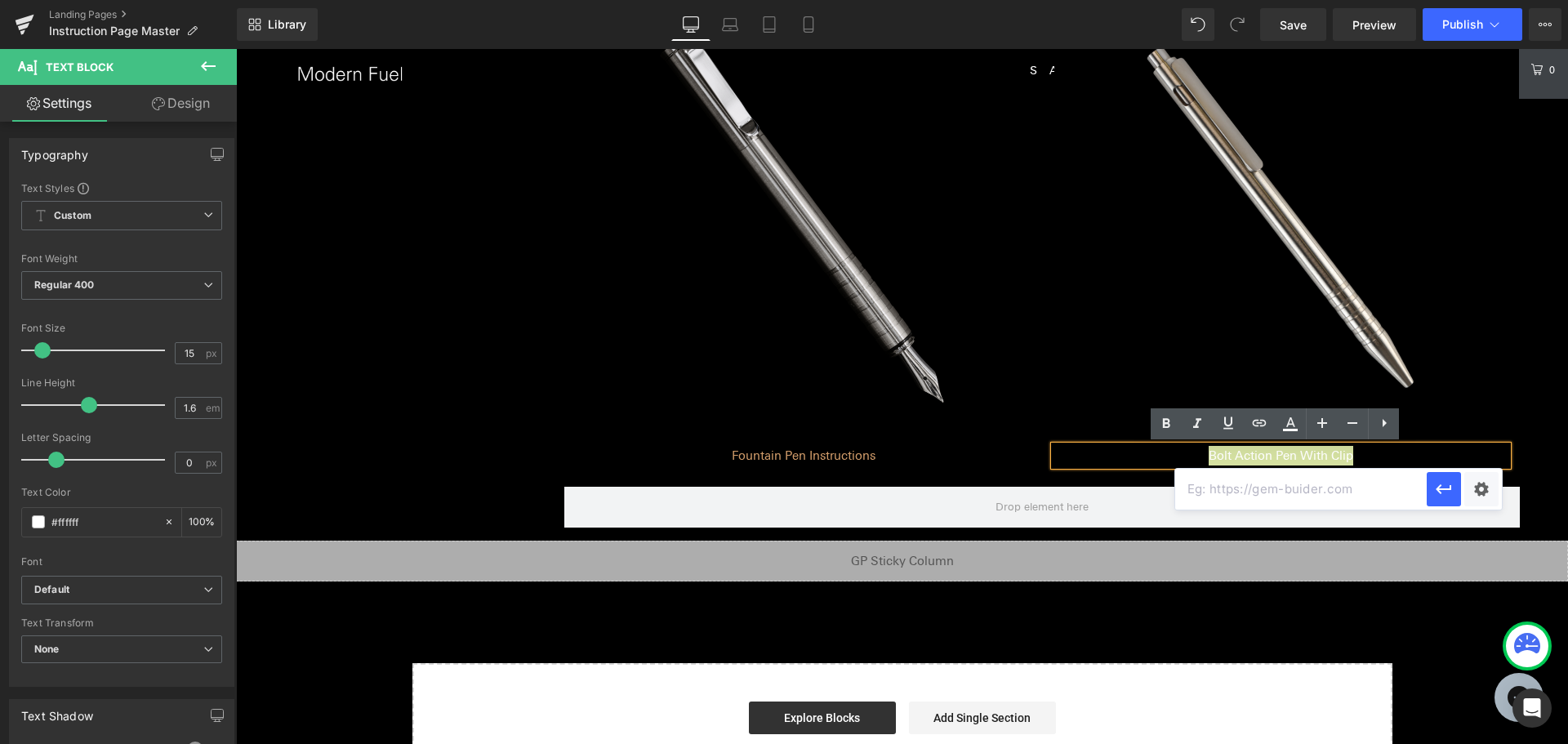
click at [1315, 491] on input "text" at bounding box center [1300, 489] width 252 height 41
paste input "[URL][DOMAIN_NAME]"
type input "[URL][DOMAIN_NAME]"
click at [1434, 492] on icon "button" at bounding box center [1444, 489] width 20 height 20
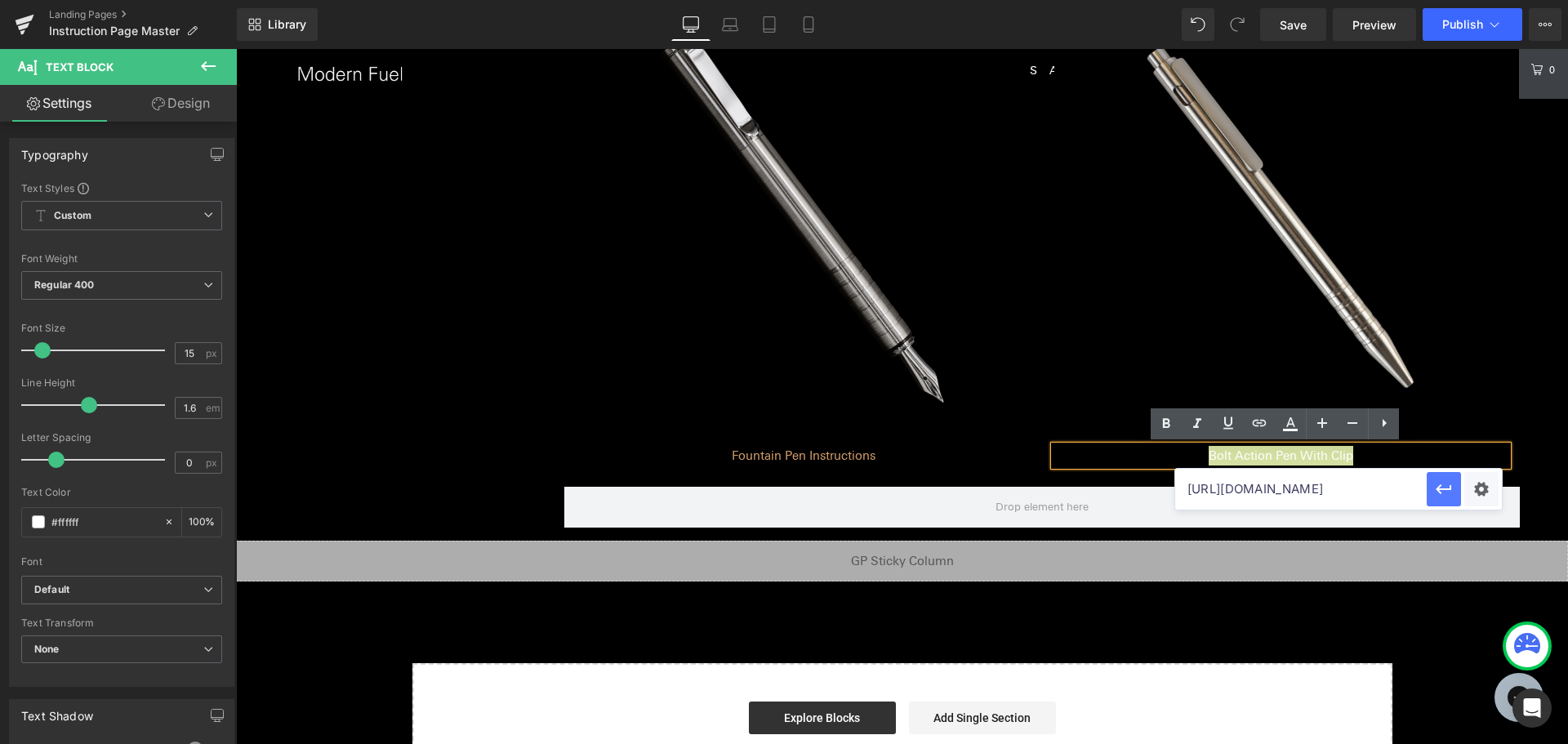
scroll to position [0, 0]
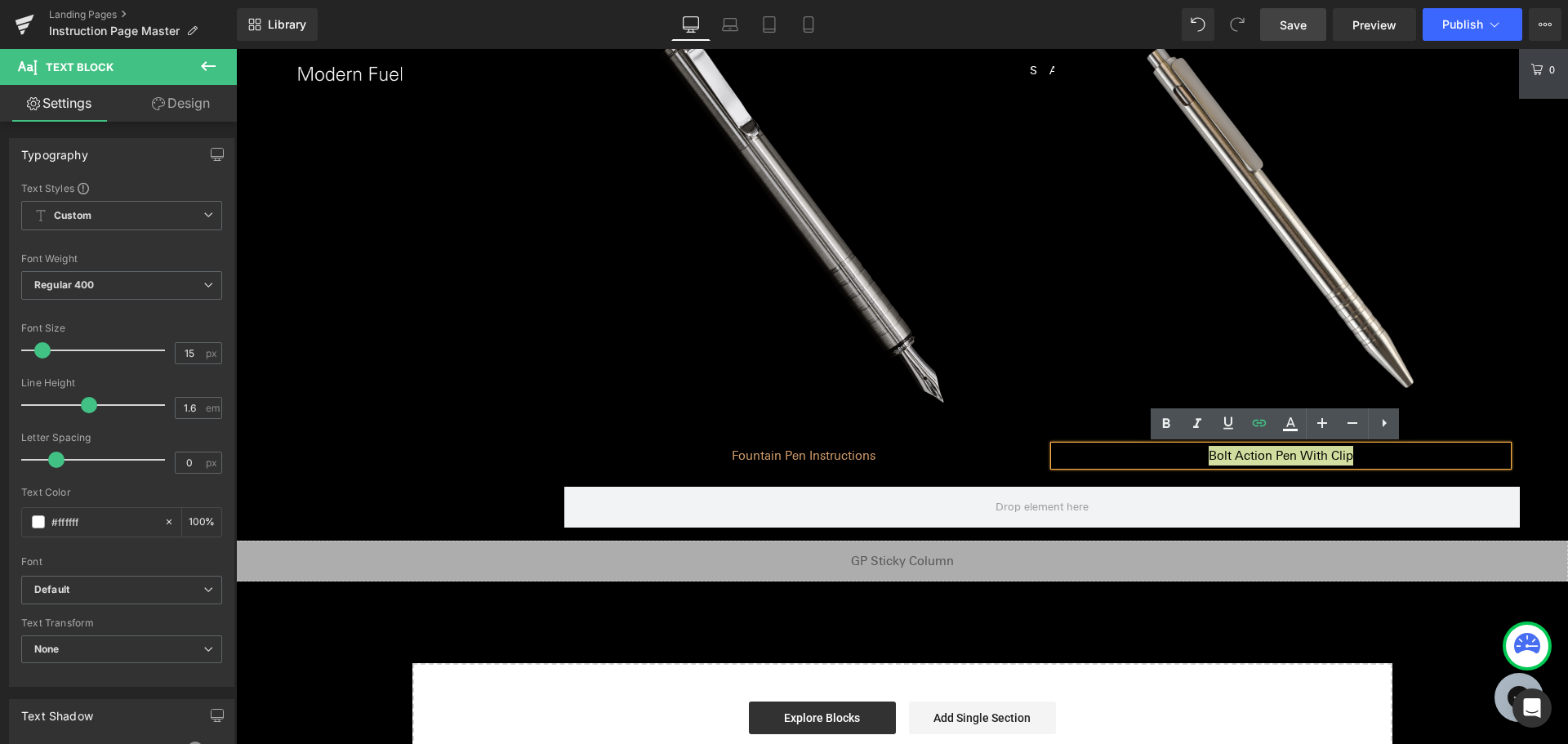
click at [1306, 25] on span "Save" at bounding box center [1293, 24] width 27 height 17
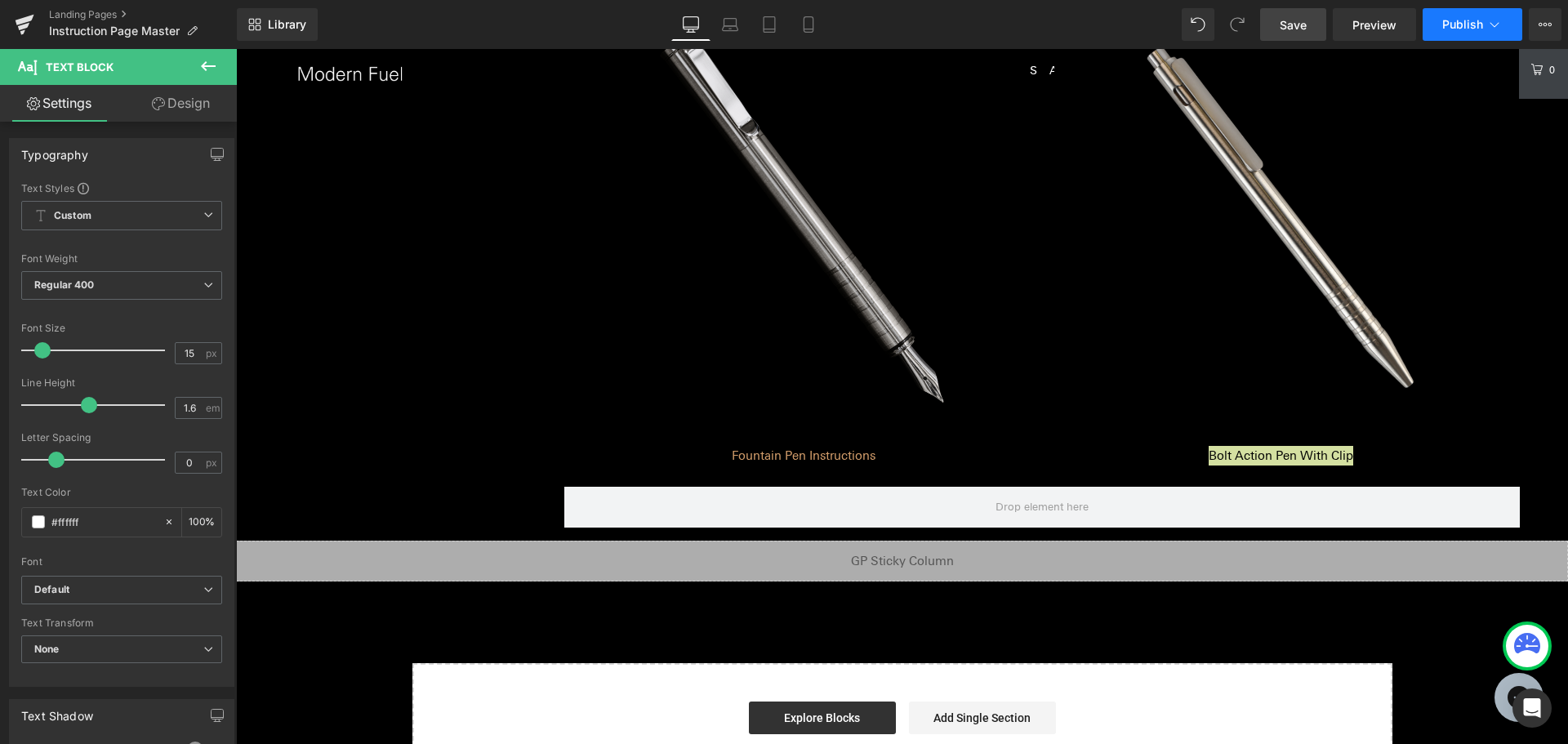
click at [1456, 15] on button "Publish" at bounding box center [1472, 24] width 99 height 33
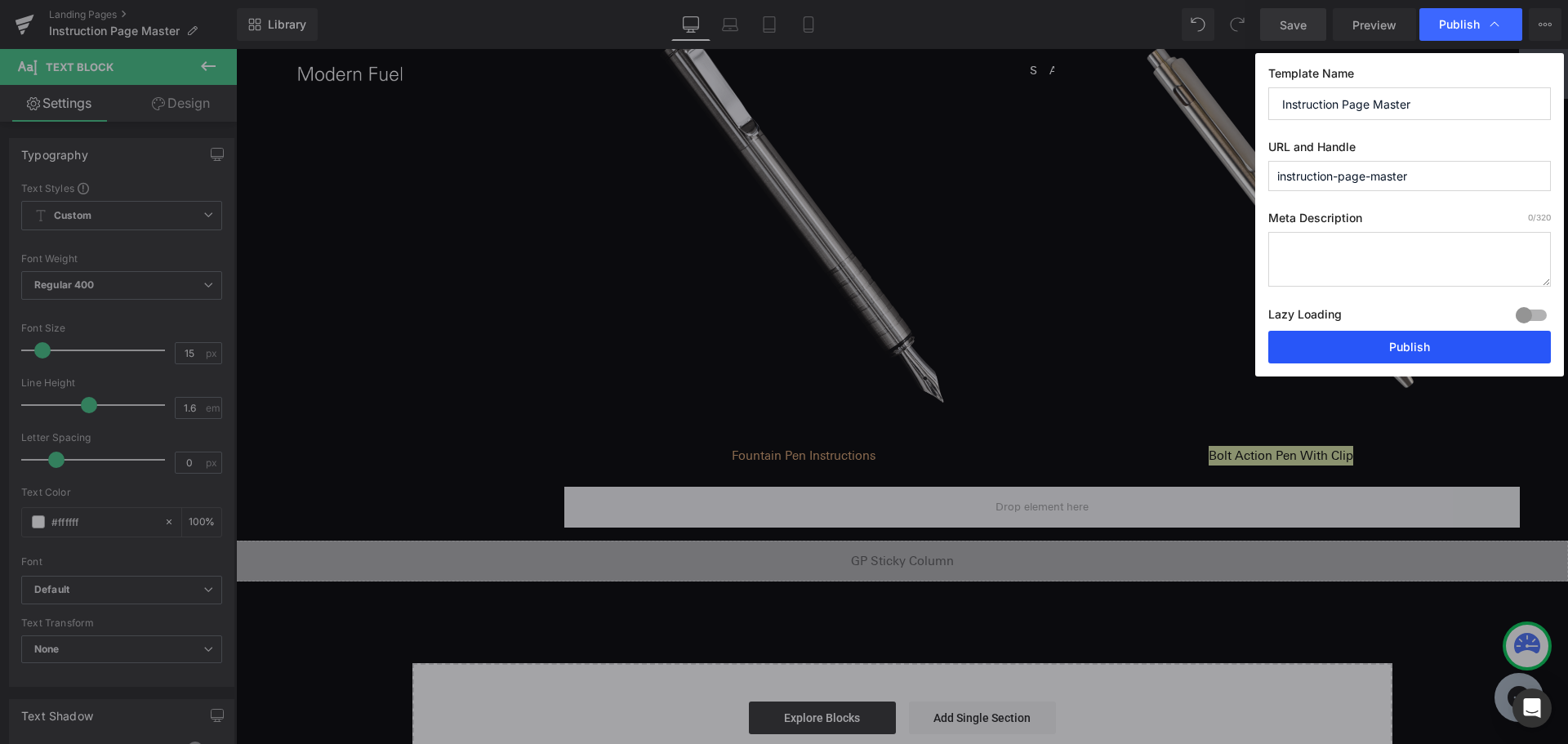
click at [1377, 351] on button "Publish" at bounding box center [1409, 346] width 283 height 33
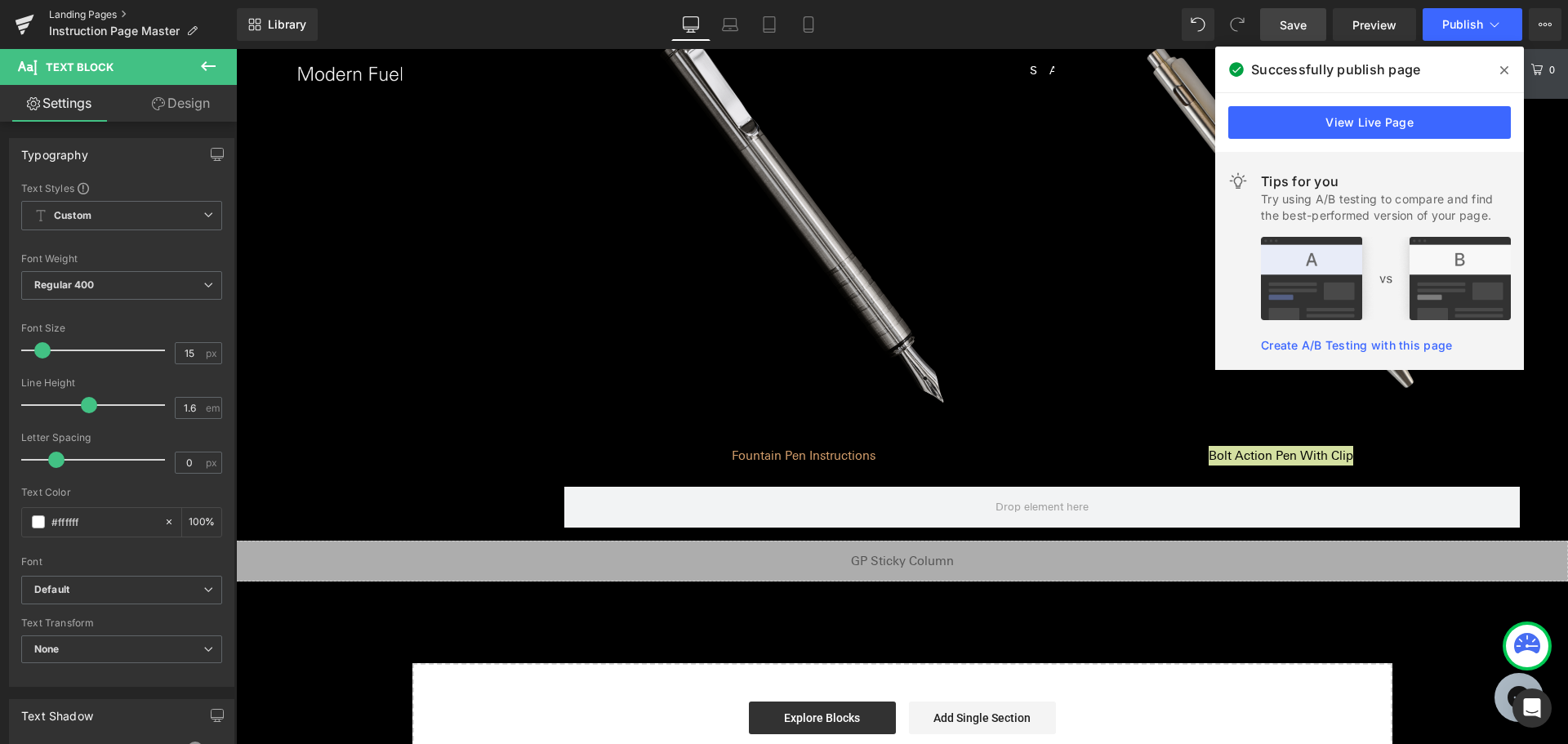
click at [88, 9] on link "Landing Pages" at bounding box center [142, 15] width 188 height 13
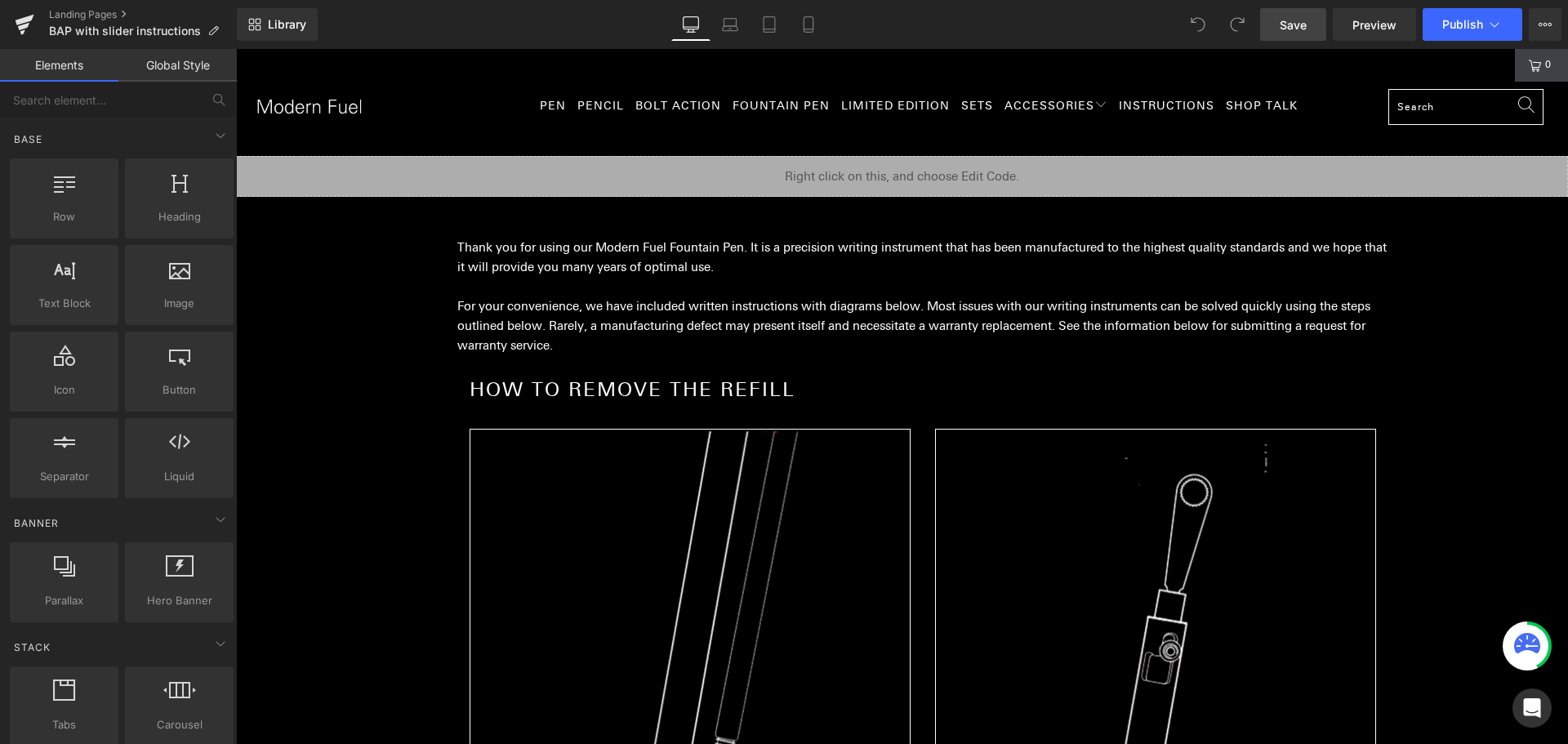
click at [1306, 27] on span "Save" at bounding box center [1293, 24] width 27 height 17
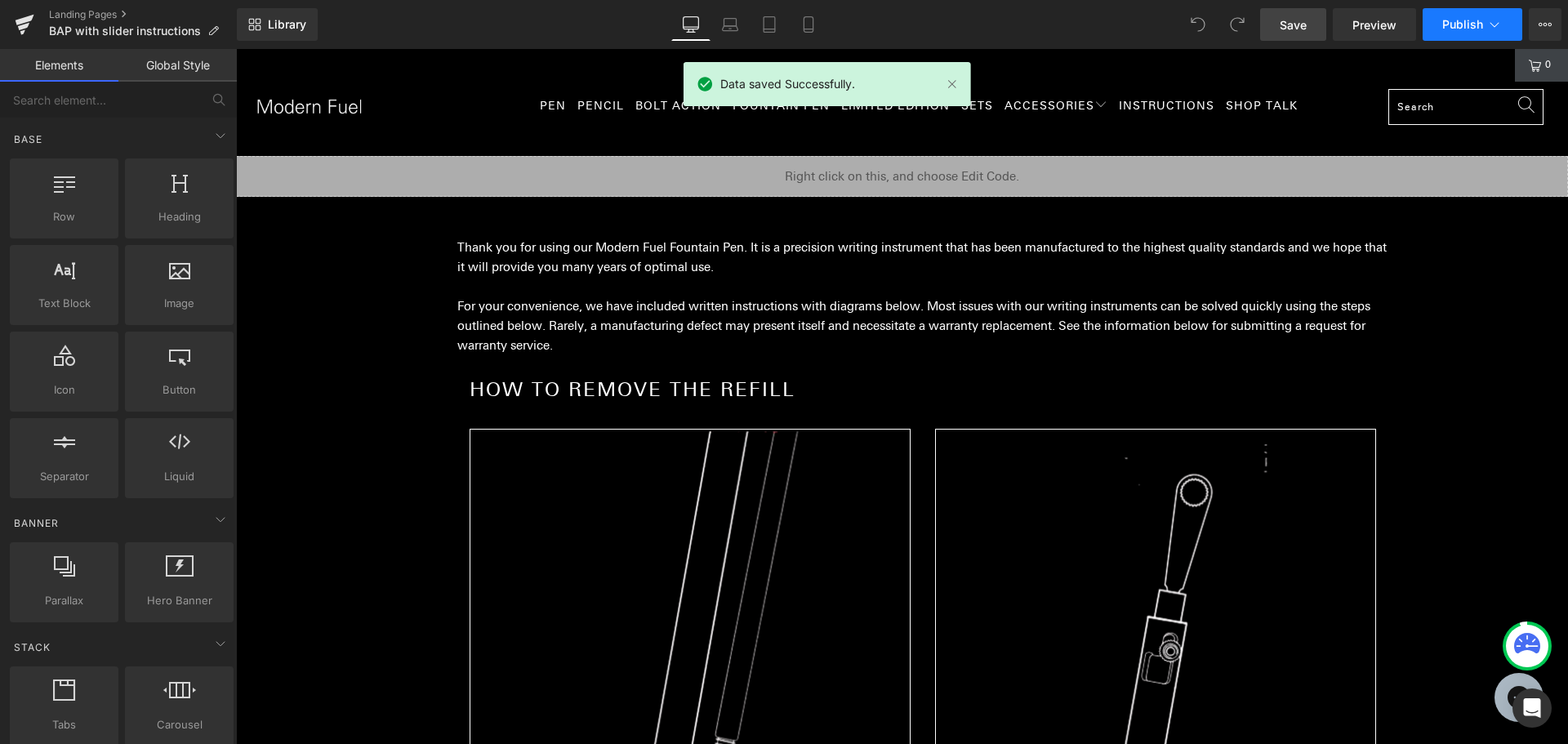
click at [1468, 19] on span "Publish" at bounding box center [1462, 24] width 41 height 13
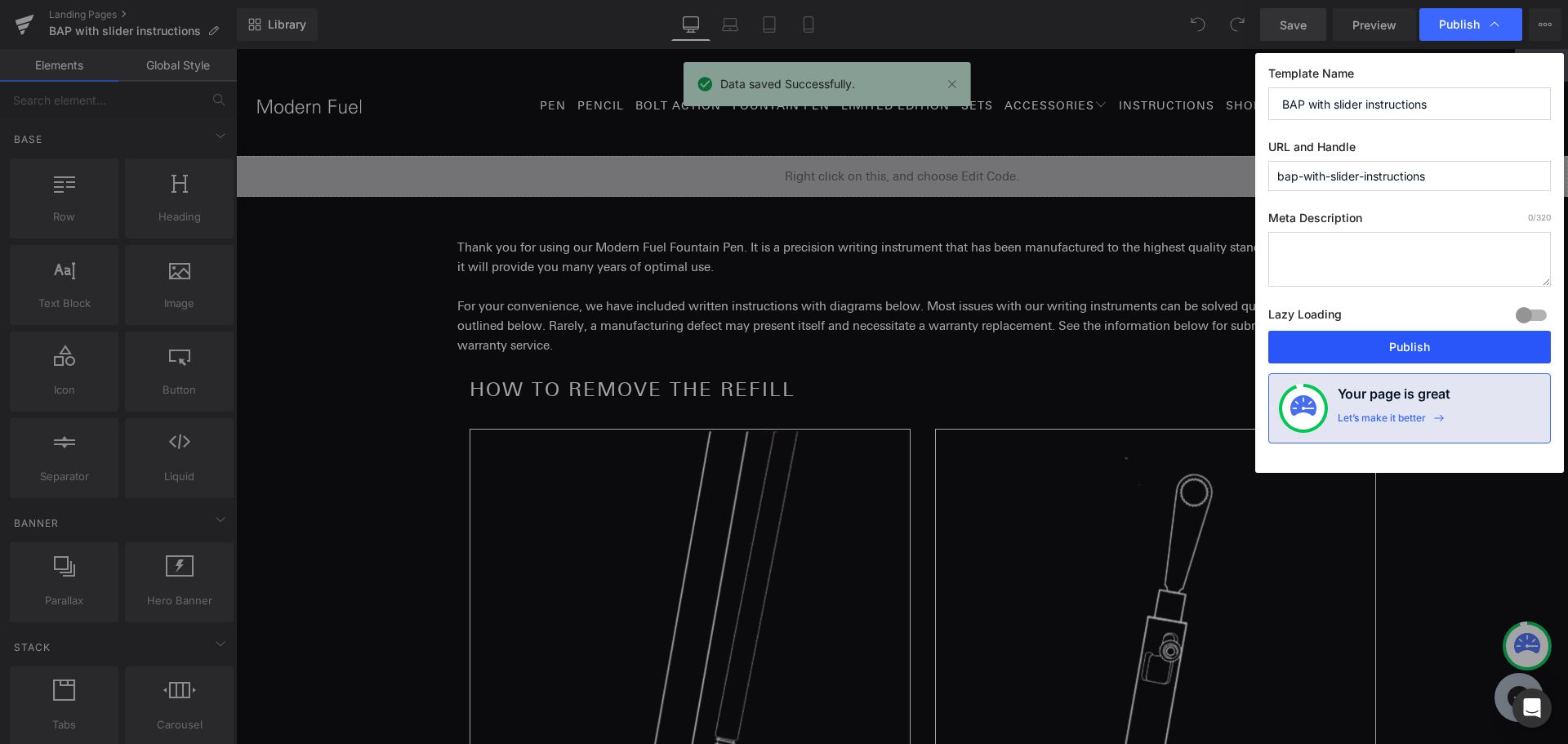
click at [1393, 337] on button "Publish" at bounding box center [1409, 346] width 283 height 33
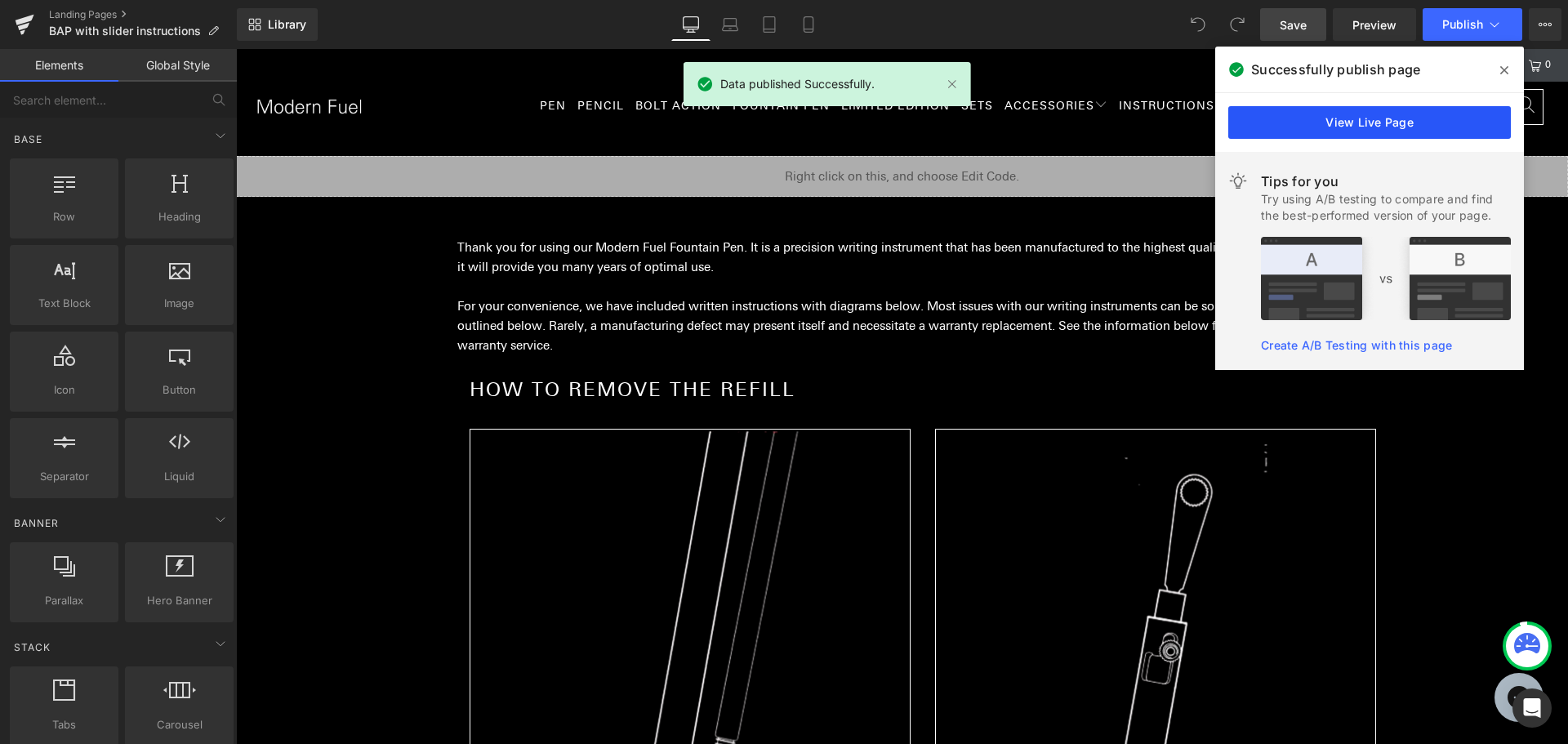
click at [1339, 121] on link "View Live Page" at bounding box center [1370, 122] width 283 height 33
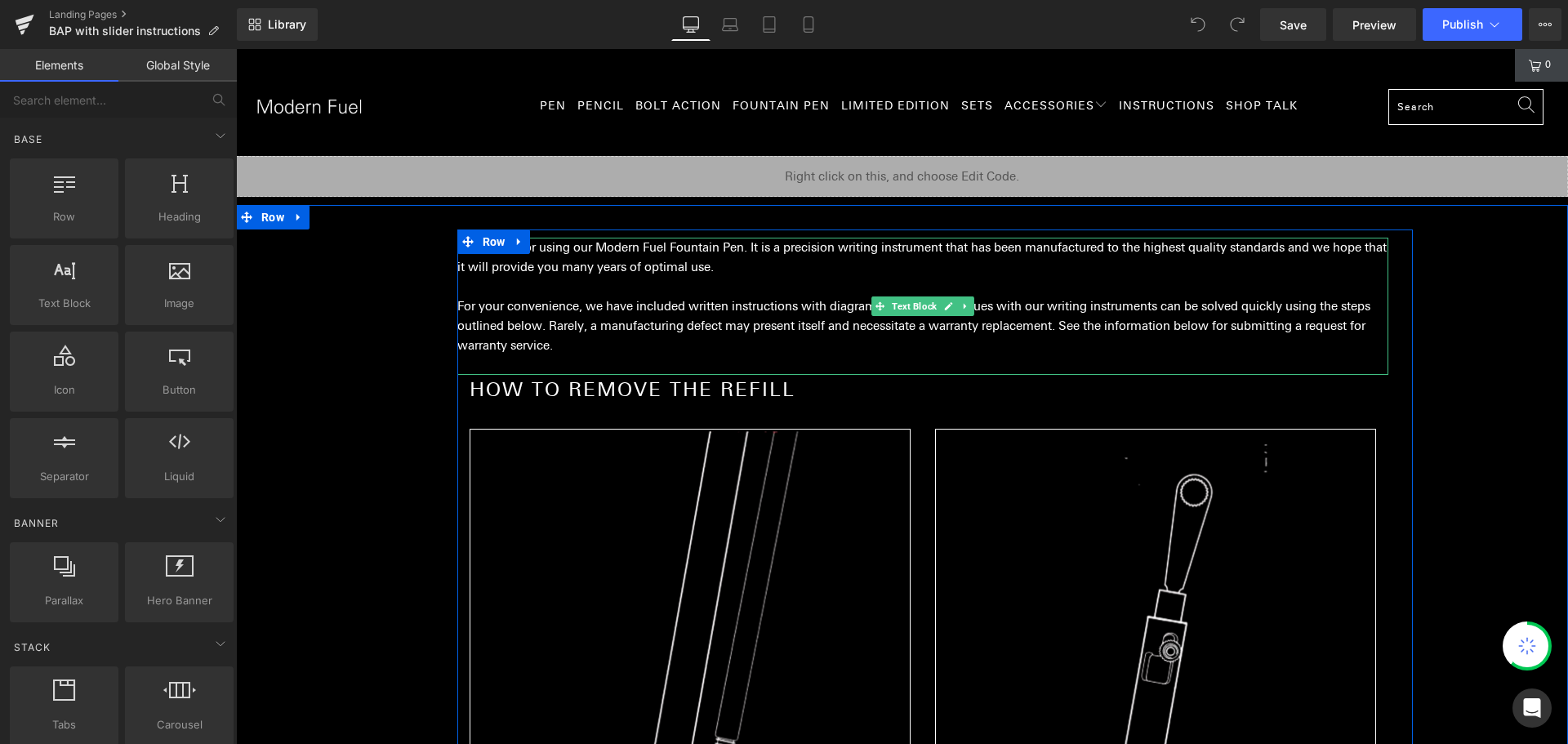
click at [645, 255] on p "Thank you for using our Modern Fuel Fountain Pen. It is a precision writing ins…" at bounding box center [922, 257] width 931 height 39
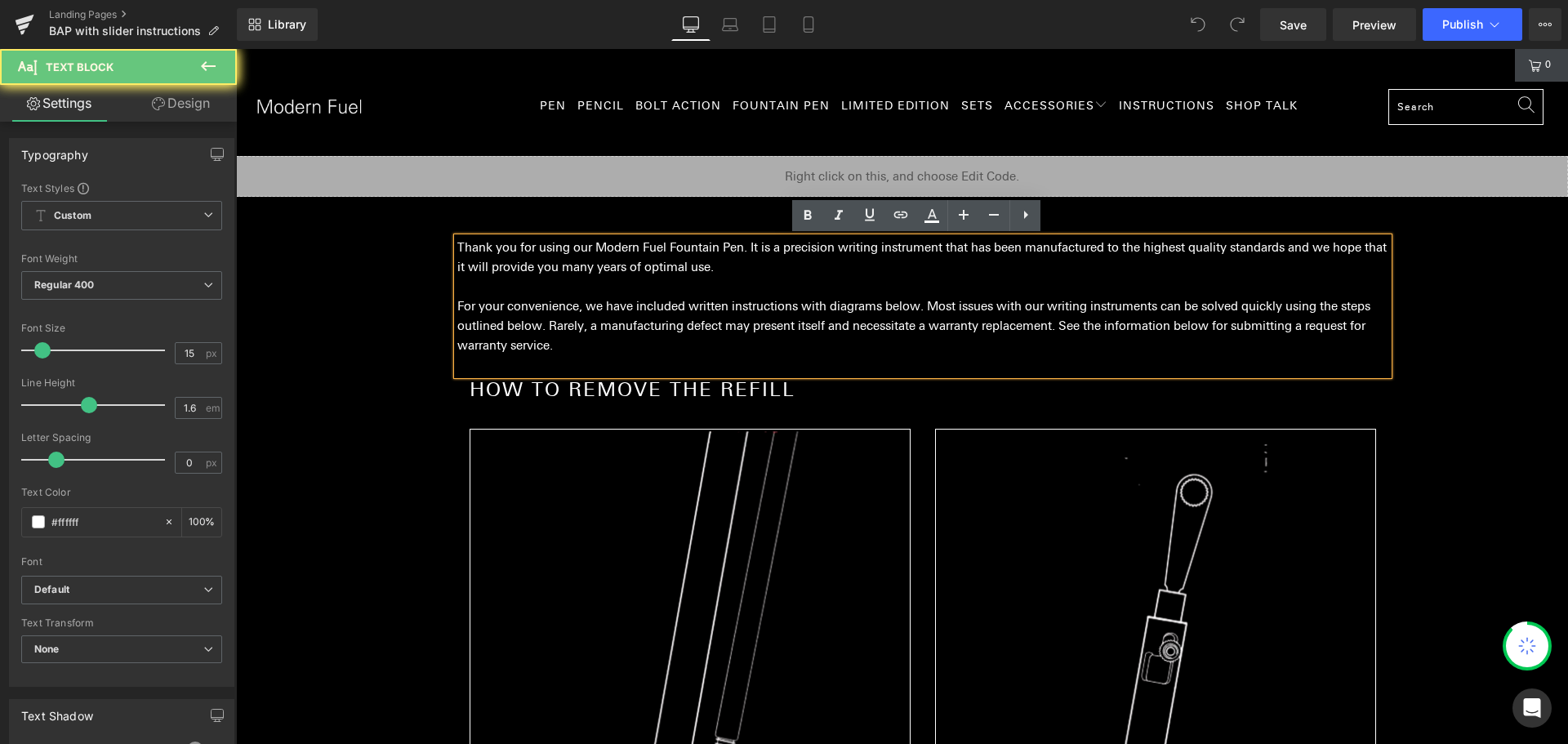
click at [645, 256] on p "Thank you for using our Modern Fuel Fountain Pen. It is a precision writing ins…" at bounding box center [922, 257] width 931 height 39
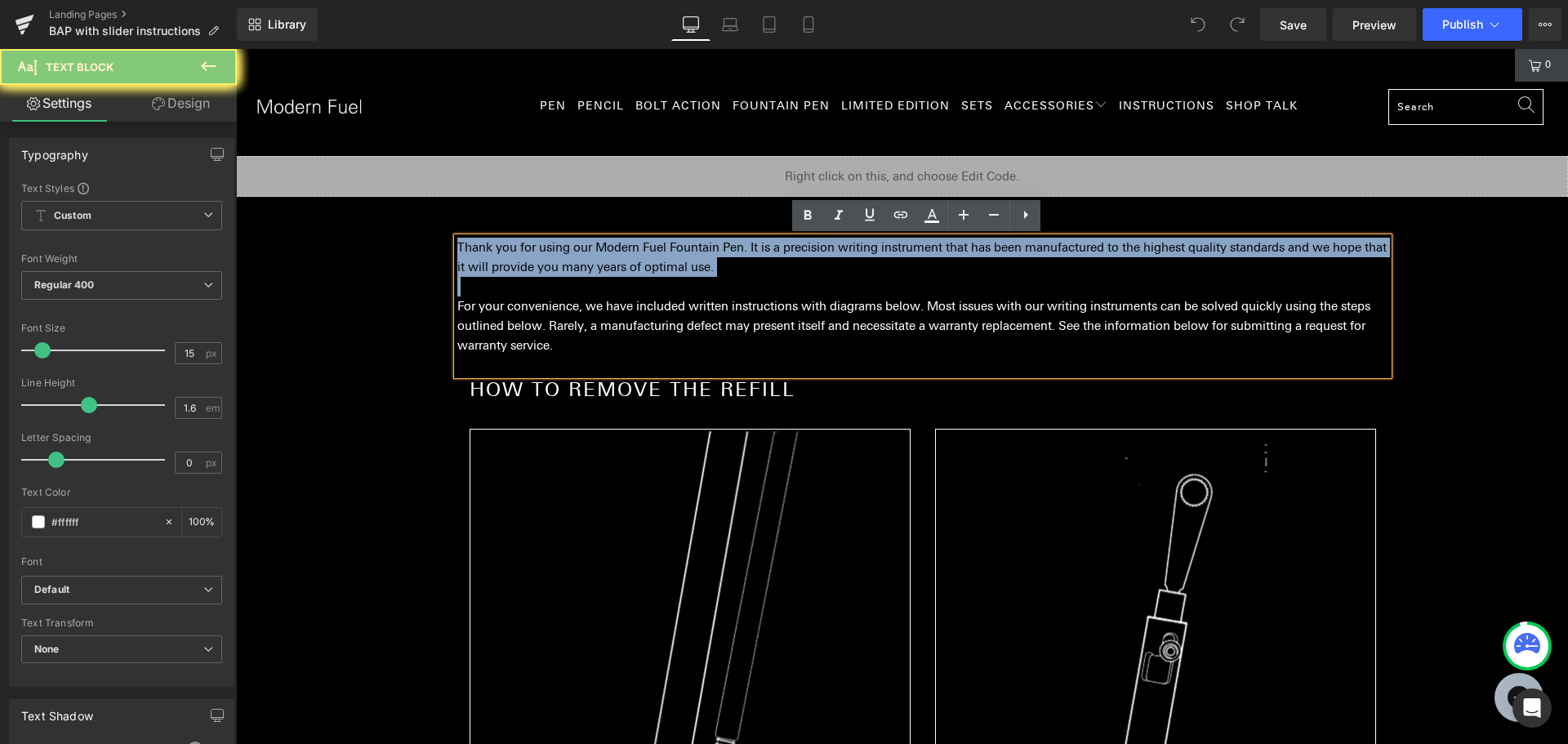
click at [645, 256] on p "Thank you for using our Modern Fuel Fountain Pen. It is a precision writing ins…" at bounding box center [922, 257] width 931 height 39
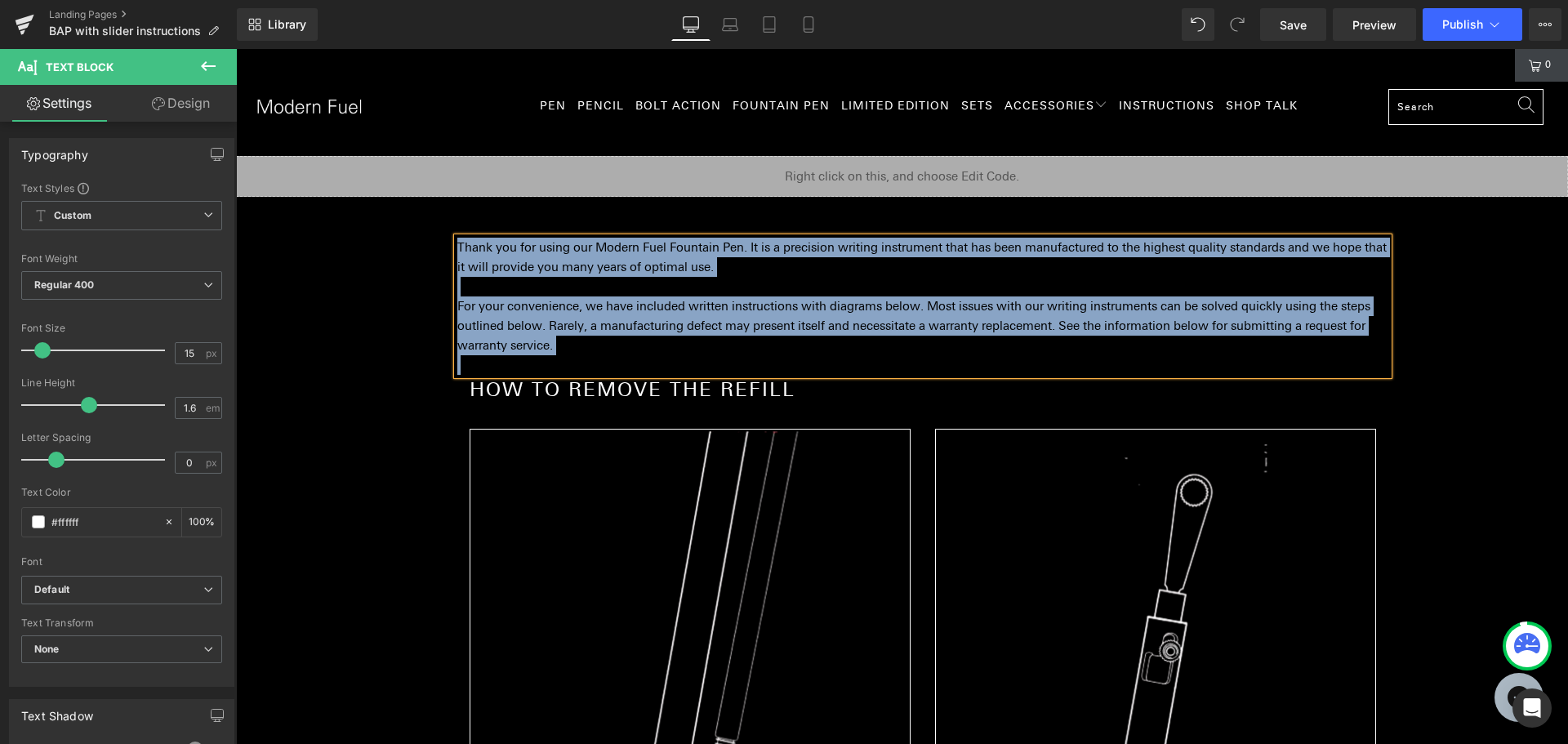
paste div "To enrich screen reader interactions, please activate Accessibility in Grammarl…"
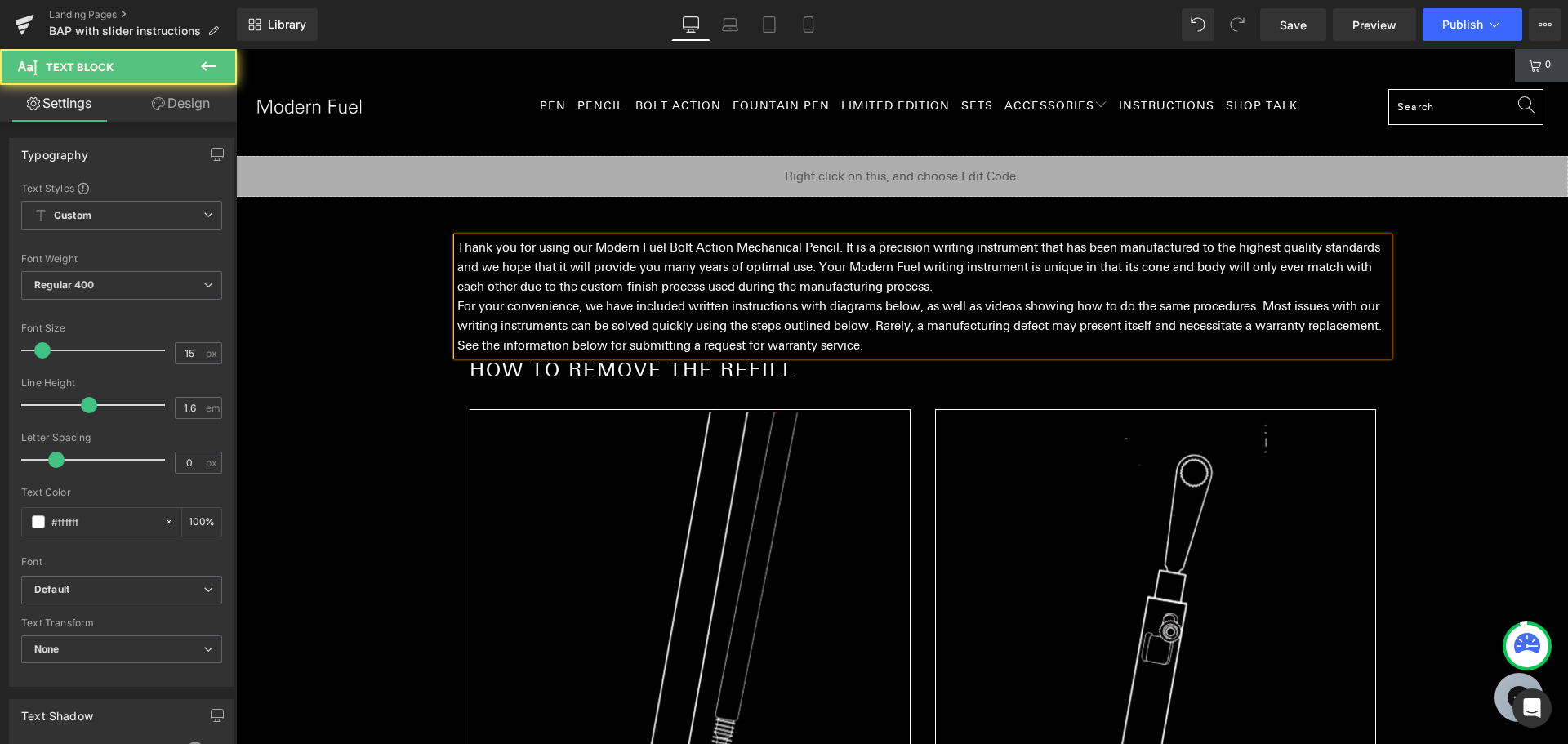
click at [1024, 292] on p "Thank you for using our Modern Fuel Bolt Action Mechanical Pencil. It is a prec…" at bounding box center [922, 267] width 931 height 59
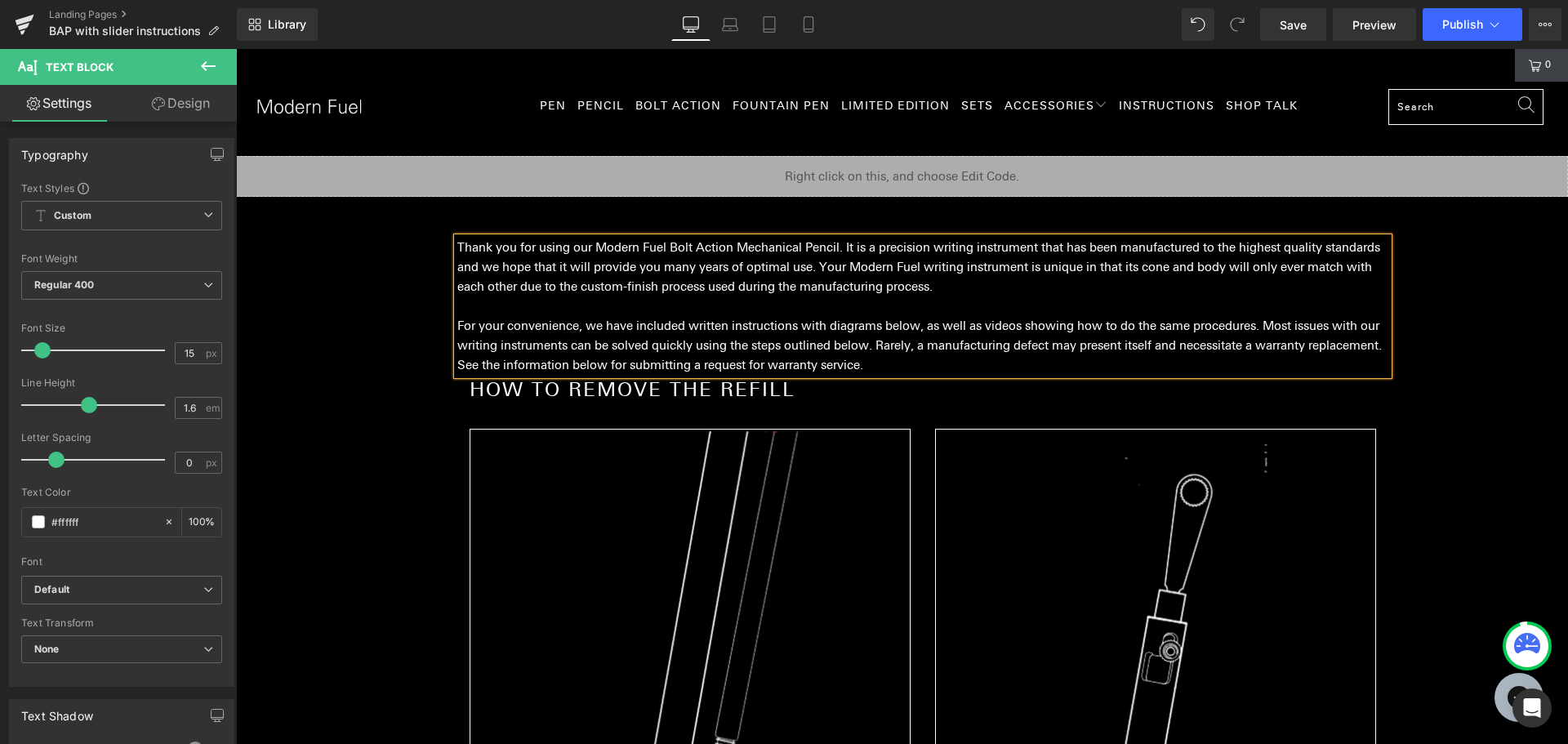
click at [1017, 367] on p "For your convenience, we have included written instructions with diagrams below…" at bounding box center [922, 345] width 931 height 59
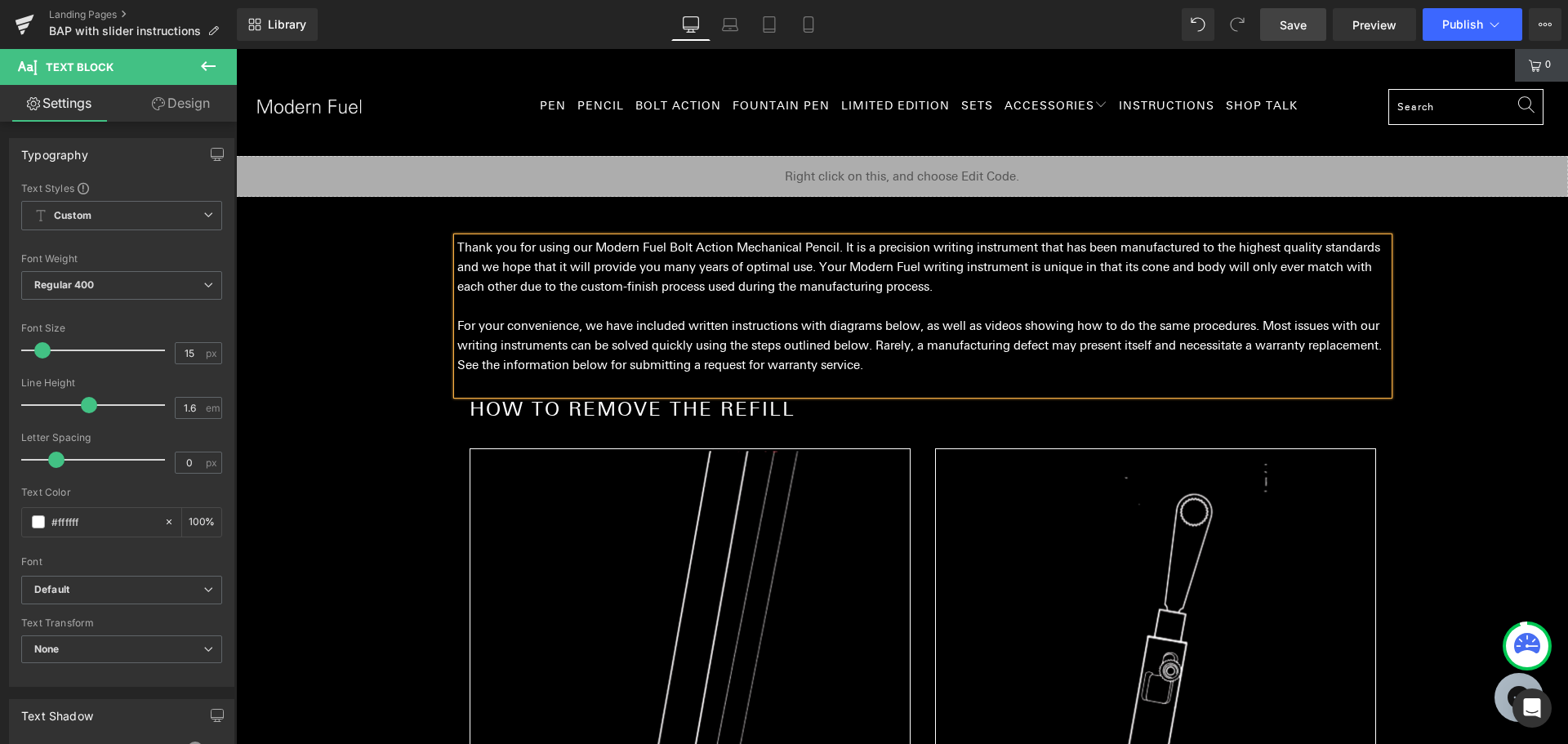
click at [1292, 20] on span "Save" at bounding box center [1293, 24] width 27 height 17
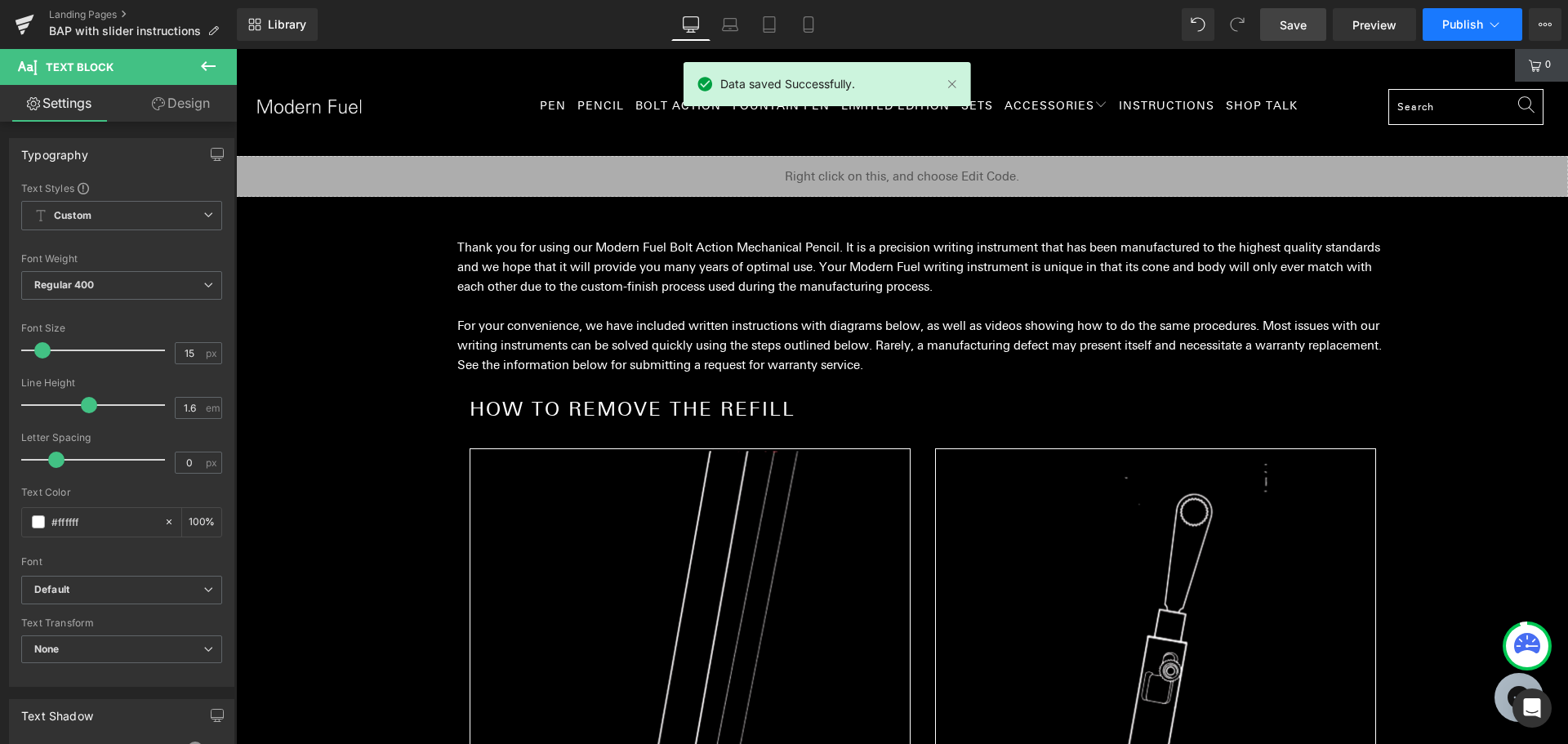
click at [1445, 34] on button "Publish" at bounding box center [1472, 24] width 99 height 33
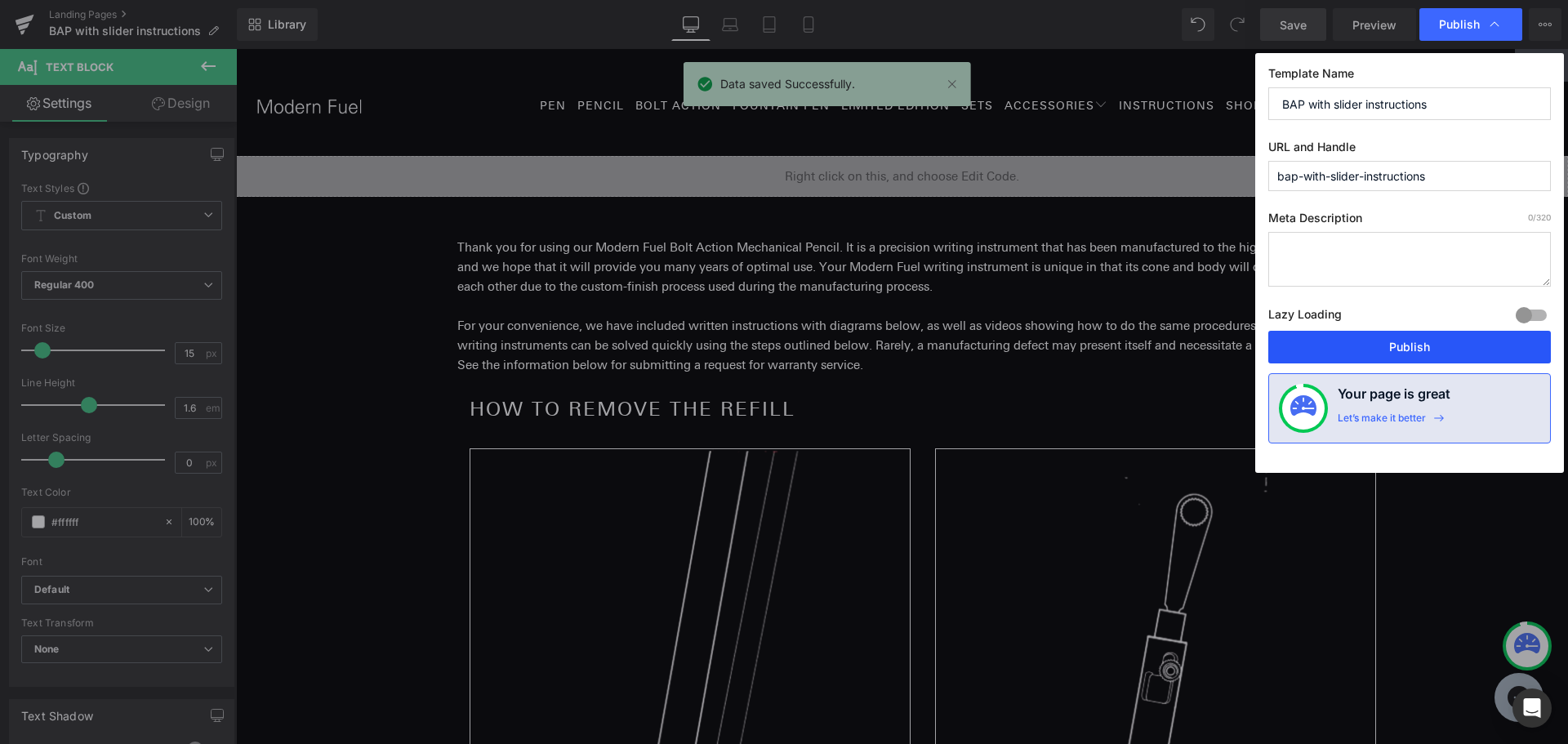
click at [1350, 356] on button "Publish" at bounding box center [1409, 346] width 283 height 33
